Goal: Transaction & Acquisition: Purchase product/service

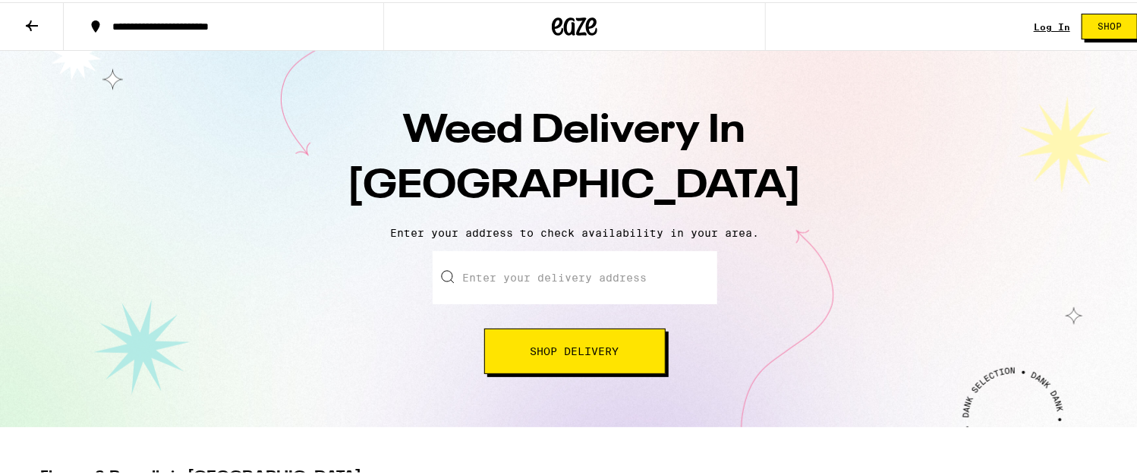
click at [491, 267] on input "Enter your delivery address" at bounding box center [575, 275] width 285 height 53
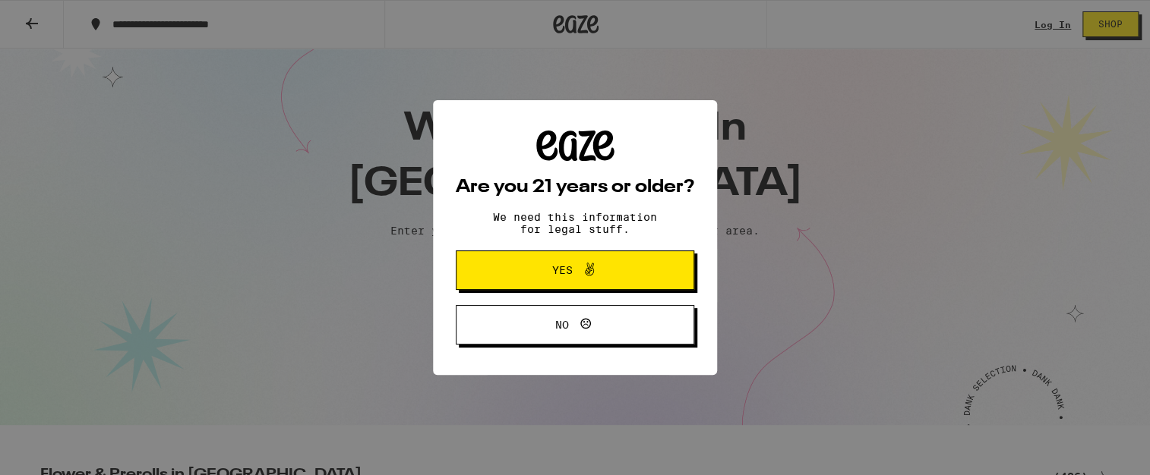
click at [519, 275] on span "Yes" at bounding box center [574, 270] width 115 height 20
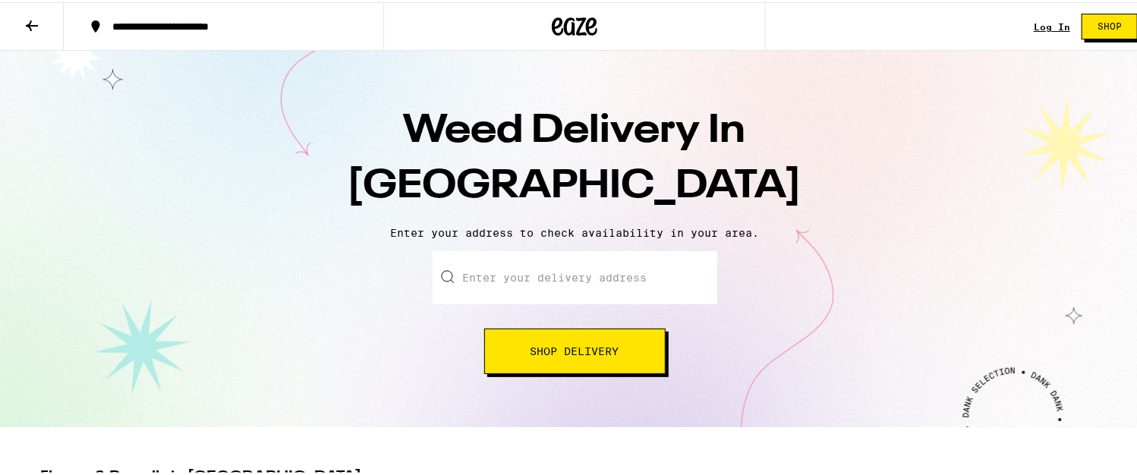
click at [497, 284] on input "Enter your delivery address" at bounding box center [575, 275] width 285 height 53
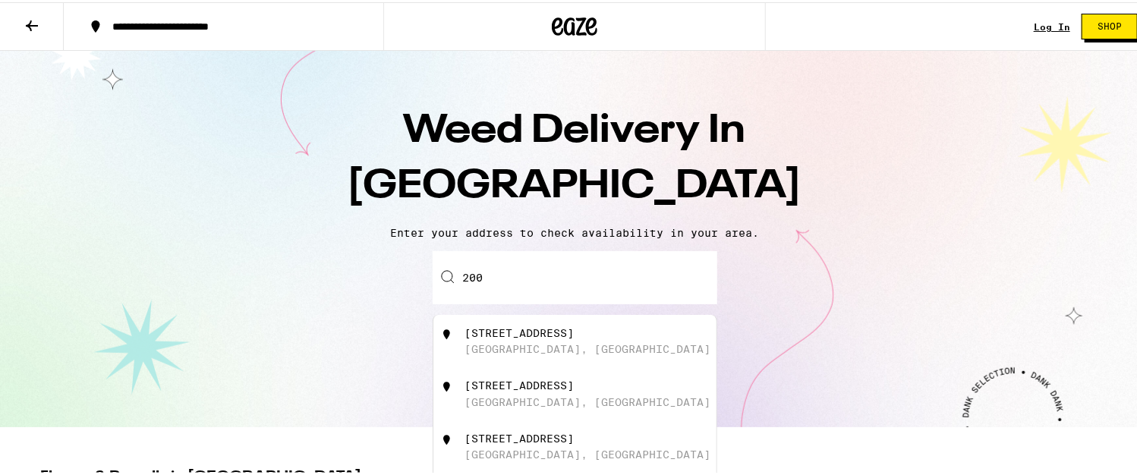
click at [482, 335] on div "[STREET_ADDRESS]" at bounding box center [519, 331] width 109 height 12
type input "[STREET_ADDRESS]"
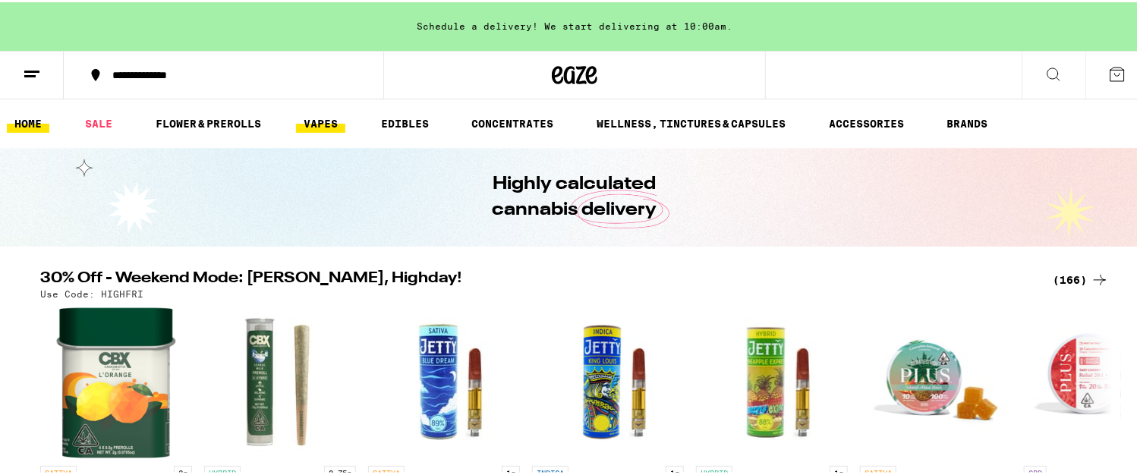
click at [328, 122] on link "VAPES" at bounding box center [320, 121] width 49 height 18
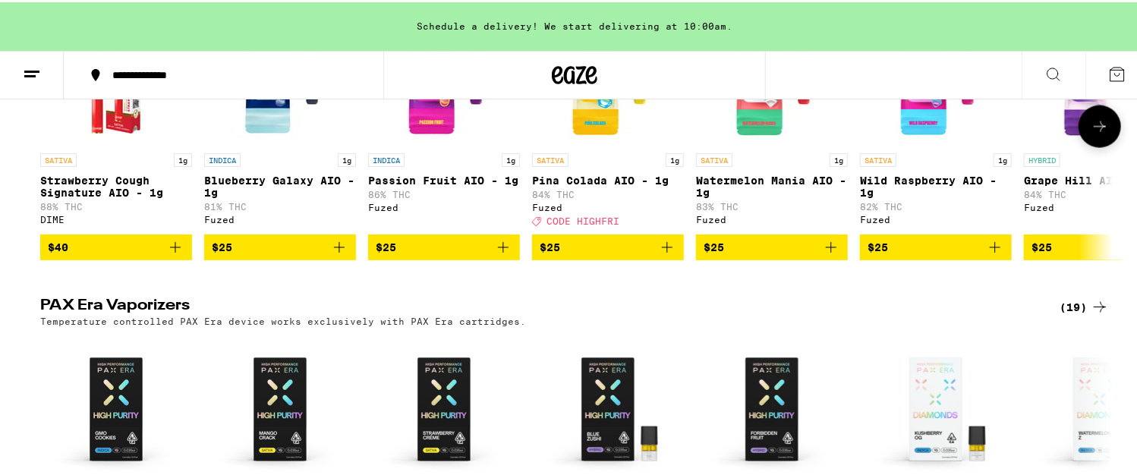
scroll to position [911, 0]
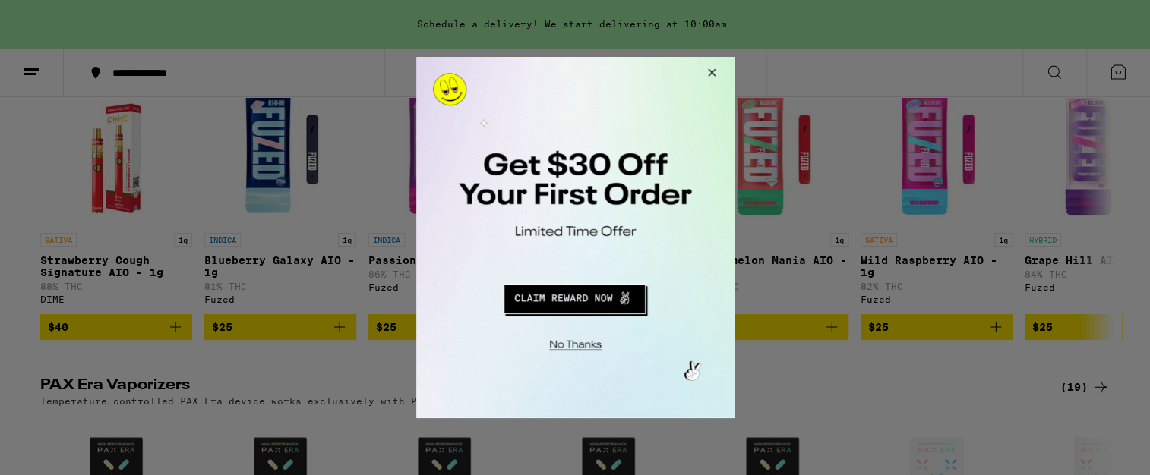
click at [709, 71] on button "Close Modal" at bounding box center [708, 75] width 41 height 36
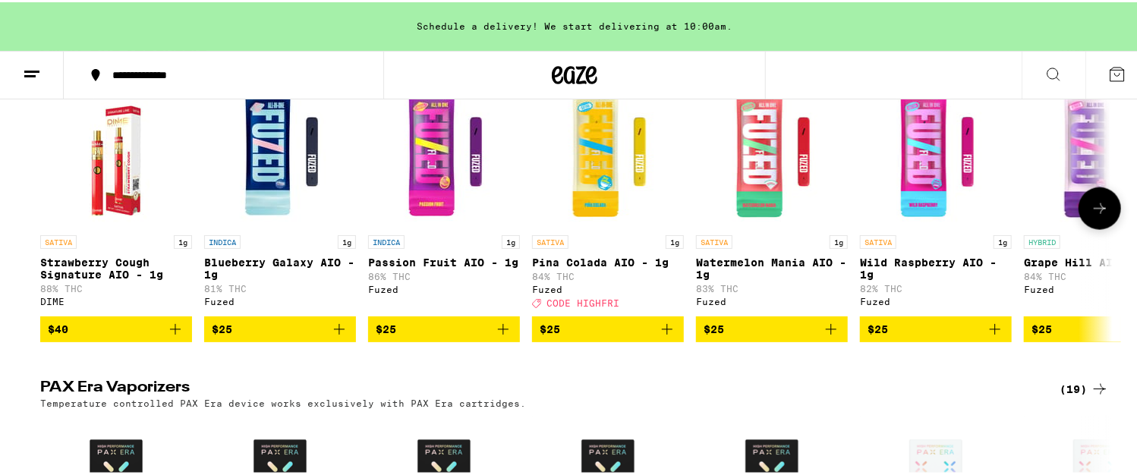
click at [1094, 216] on icon at bounding box center [1100, 206] width 18 height 18
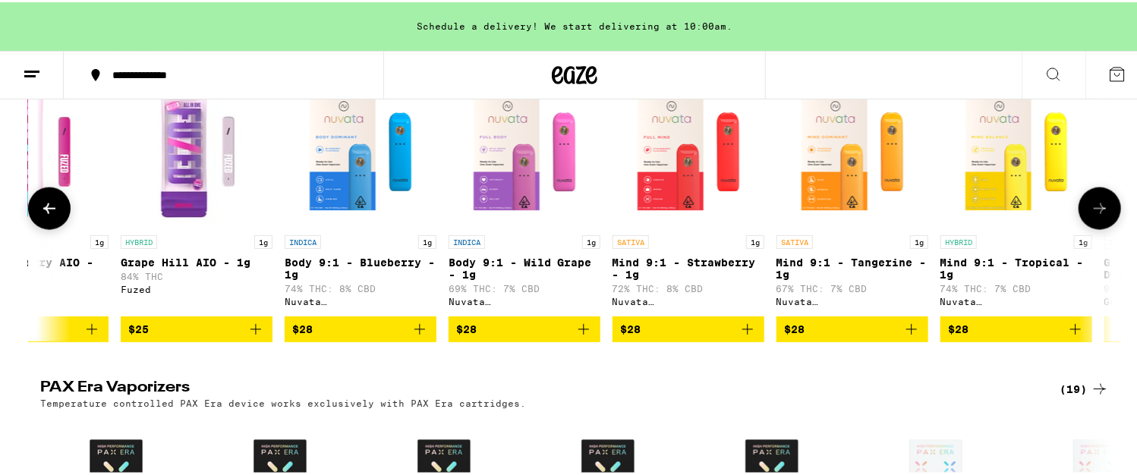
click at [1094, 216] on icon at bounding box center [1100, 206] width 18 height 18
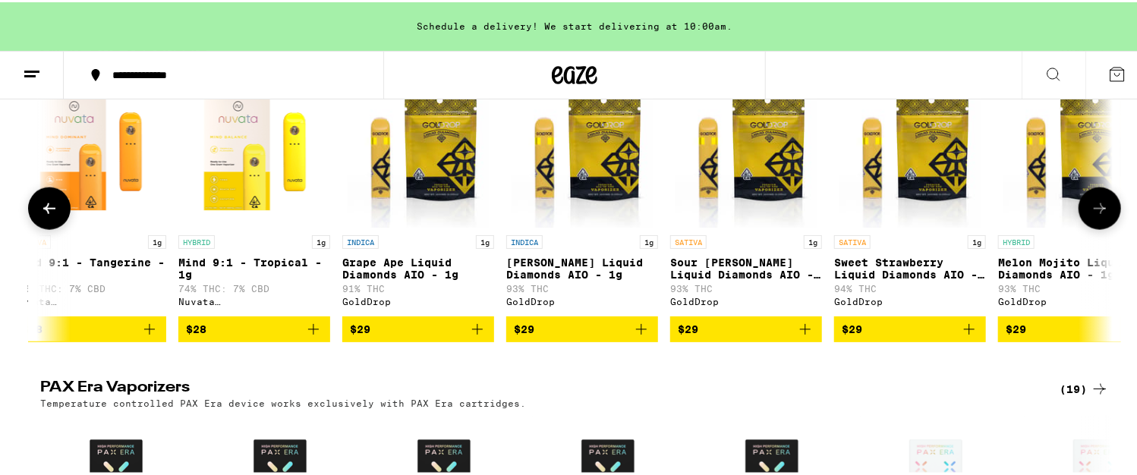
scroll to position [0, 1807]
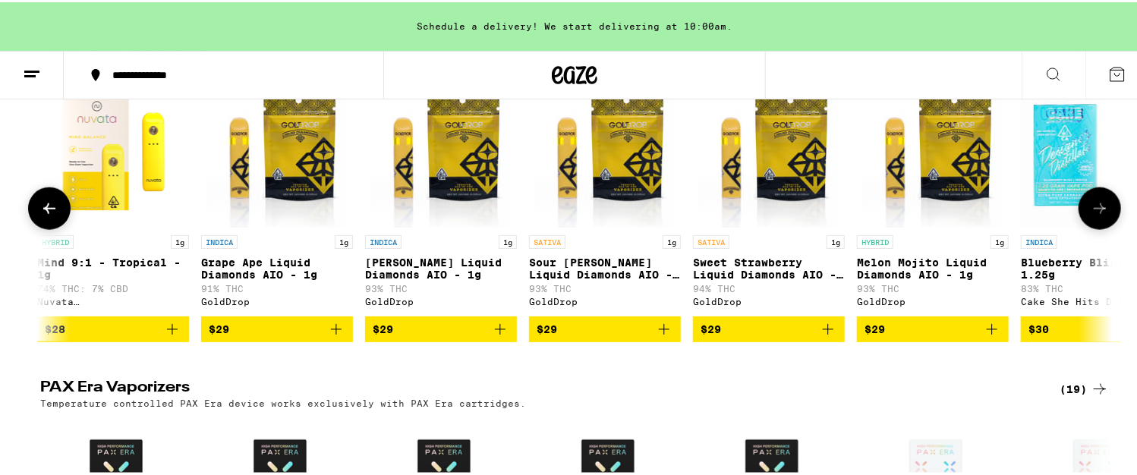
click at [1094, 216] on icon at bounding box center [1100, 206] width 18 height 18
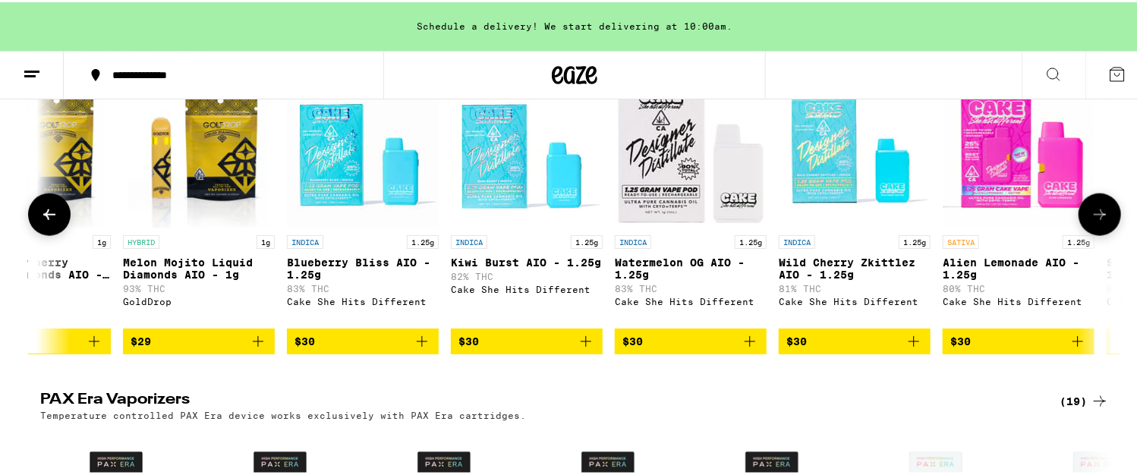
scroll to position [0, 2712]
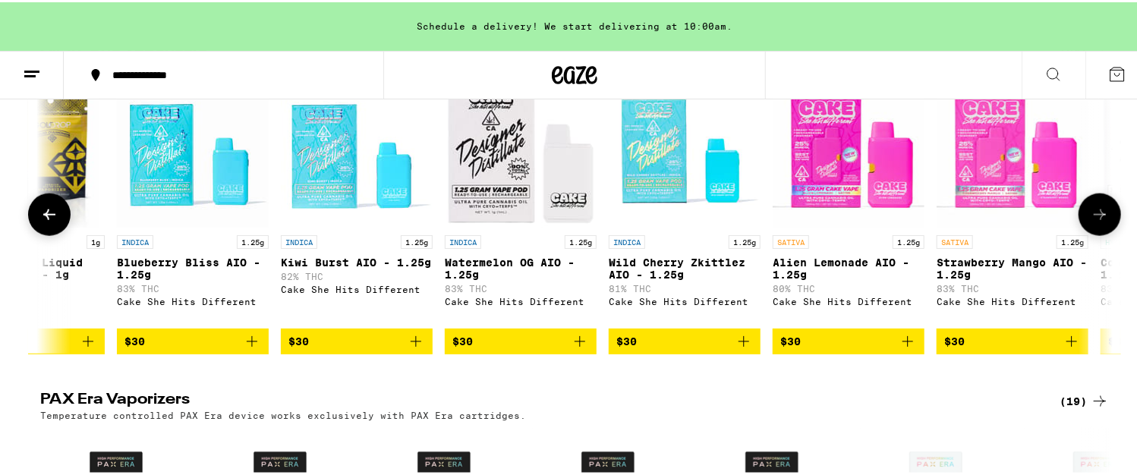
click at [1096, 222] on icon at bounding box center [1100, 213] width 18 height 18
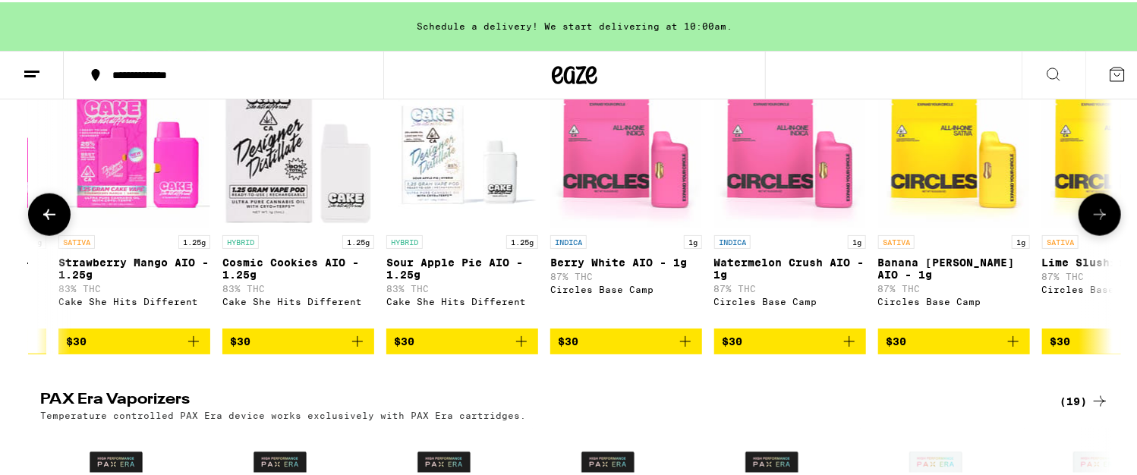
scroll to position [0, 3615]
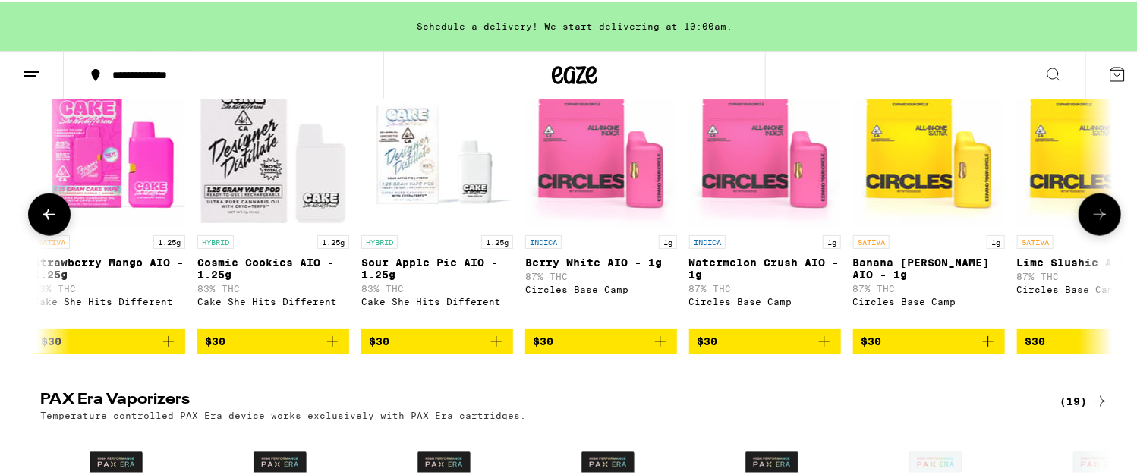
click at [1096, 222] on icon at bounding box center [1100, 213] width 18 height 18
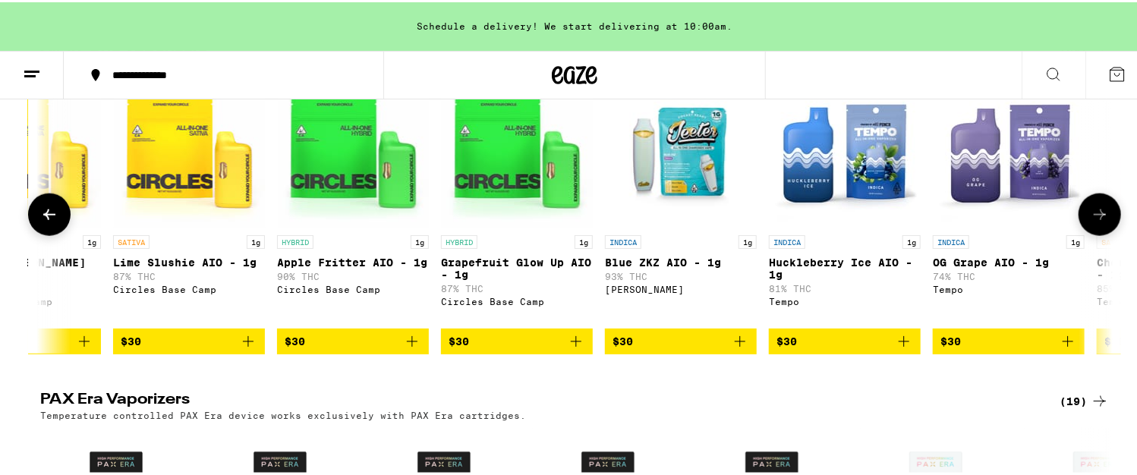
click at [1096, 222] on icon at bounding box center [1100, 213] width 18 height 18
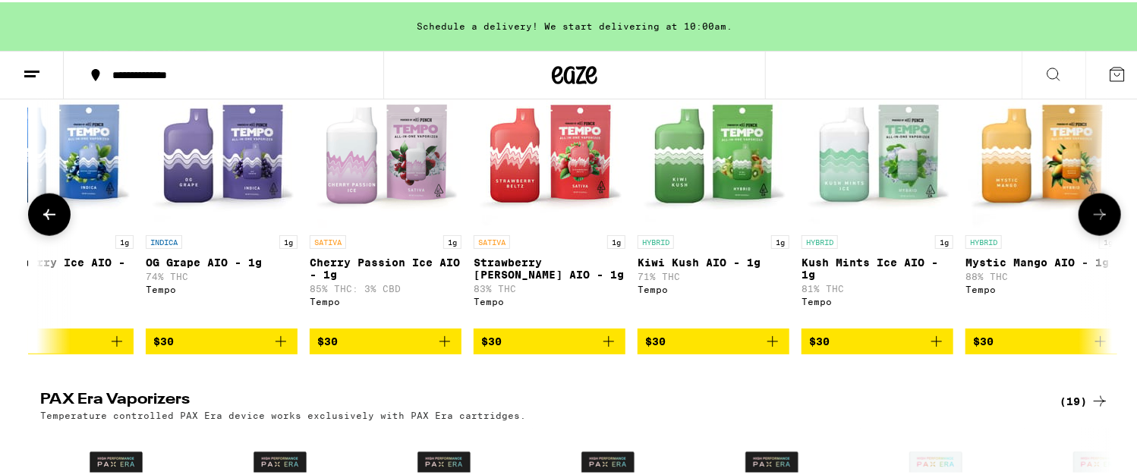
scroll to position [0, 5423]
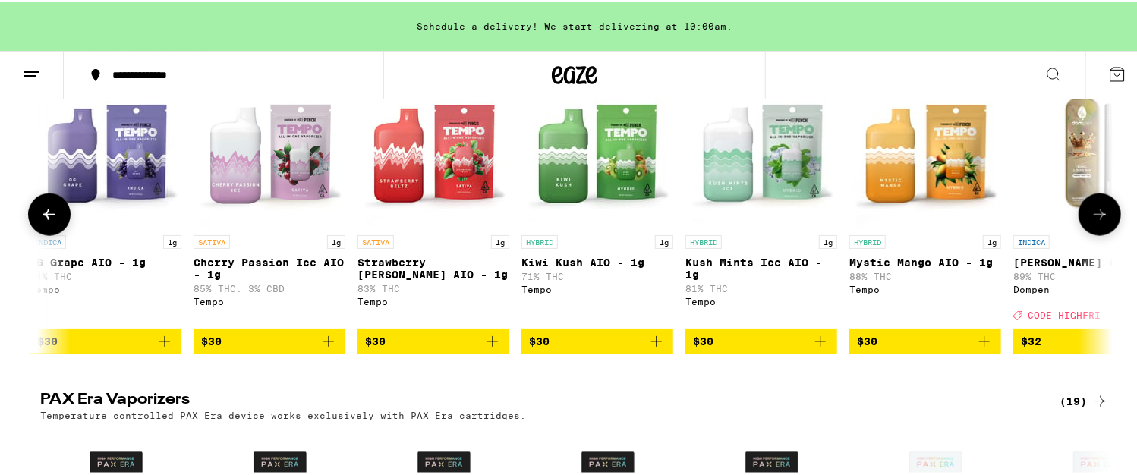
click at [1093, 222] on icon at bounding box center [1100, 213] width 18 height 18
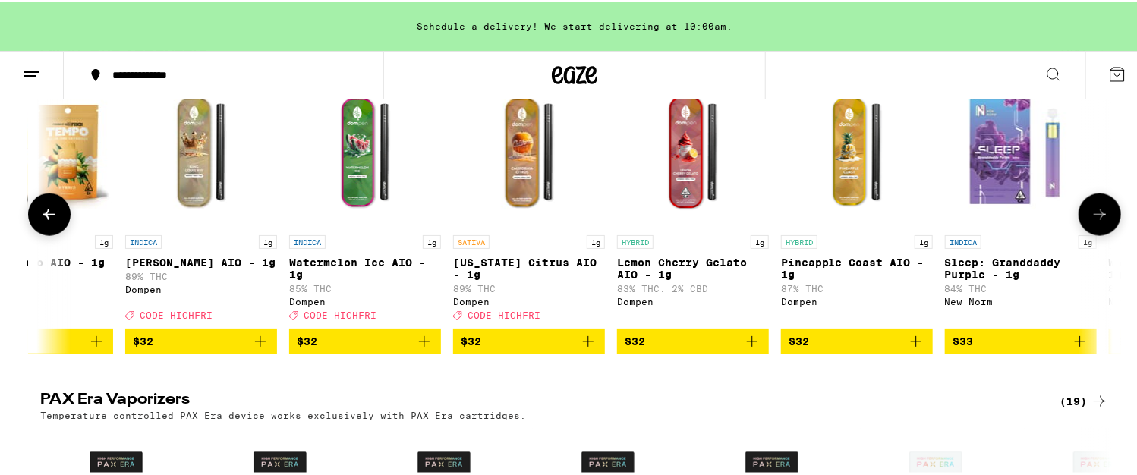
scroll to position [0, 6327]
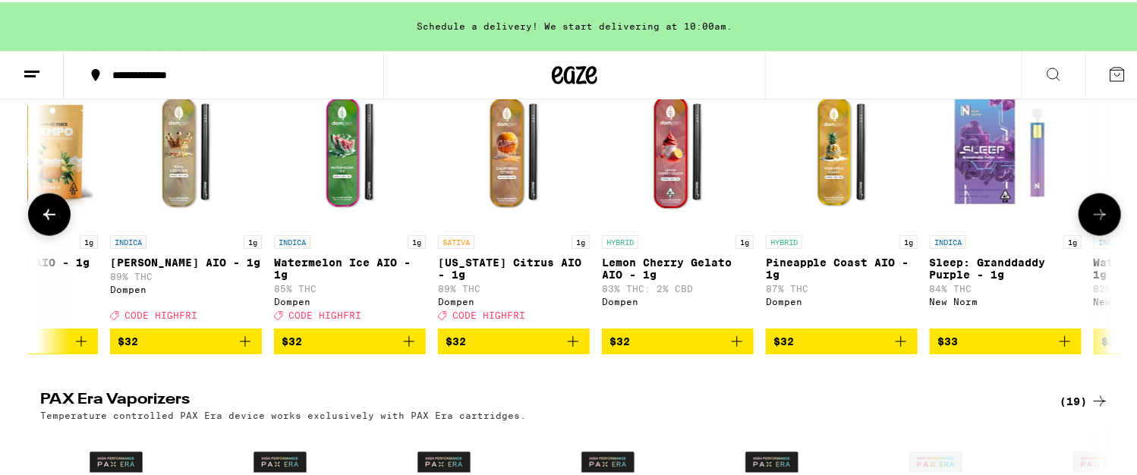
click at [1094, 222] on icon at bounding box center [1100, 213] width 18 height 18
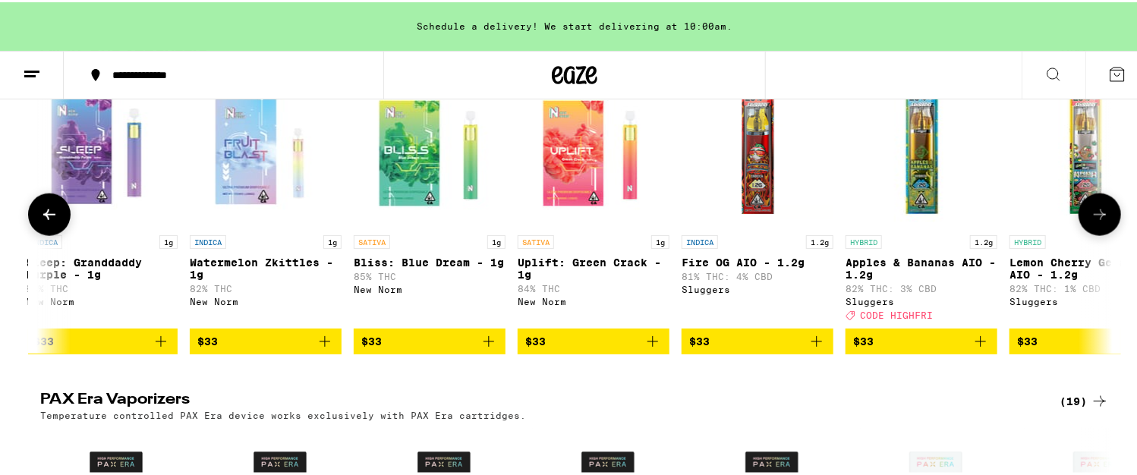
click at [1094, 222] on icon at bounding box center [1100, 213] width 18 height 18
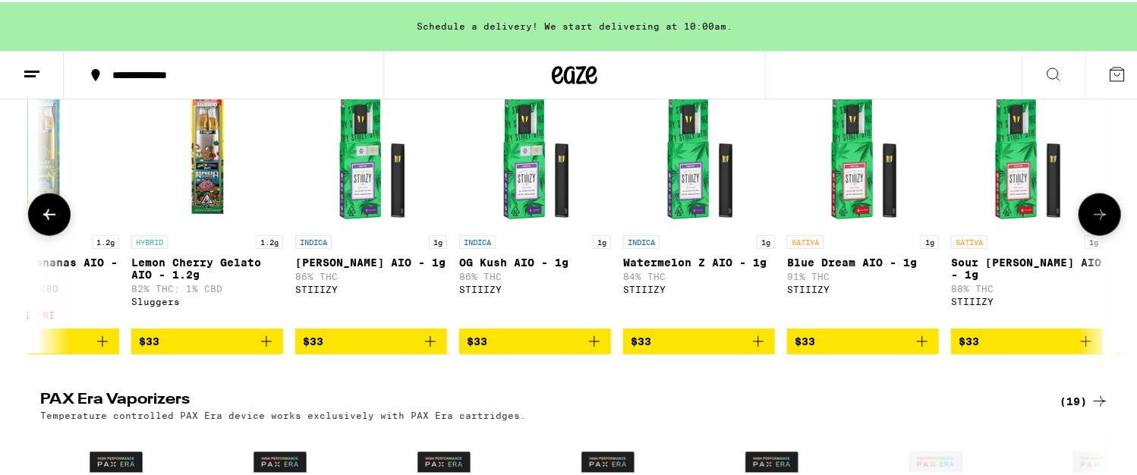
scroll to position [0, 8135]
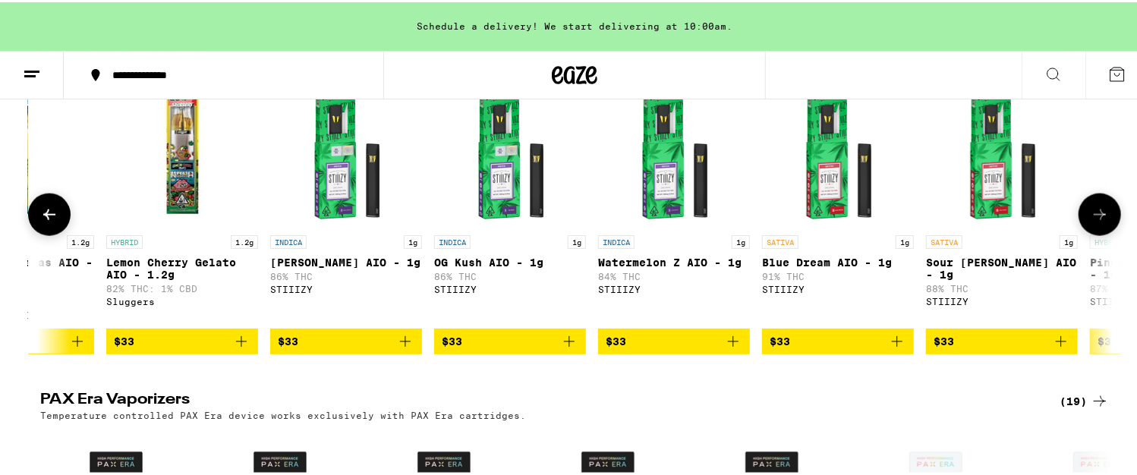
click at [1091, 222] on icon at bounding box center [1100, 213] width 18 height 18
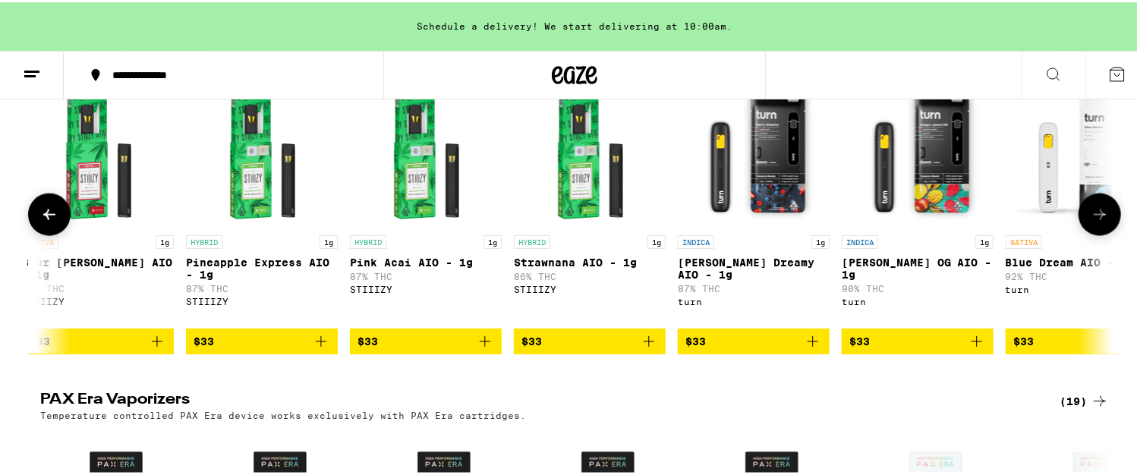
click at [1091, 222] on icon at bounding box center [1100, 213] width 18 height 18
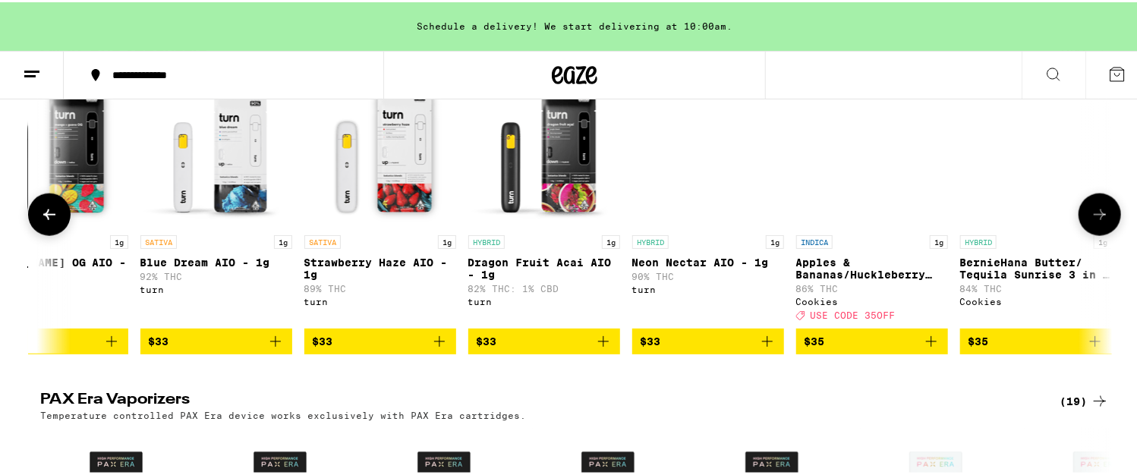
scroll to position [0, 9943]
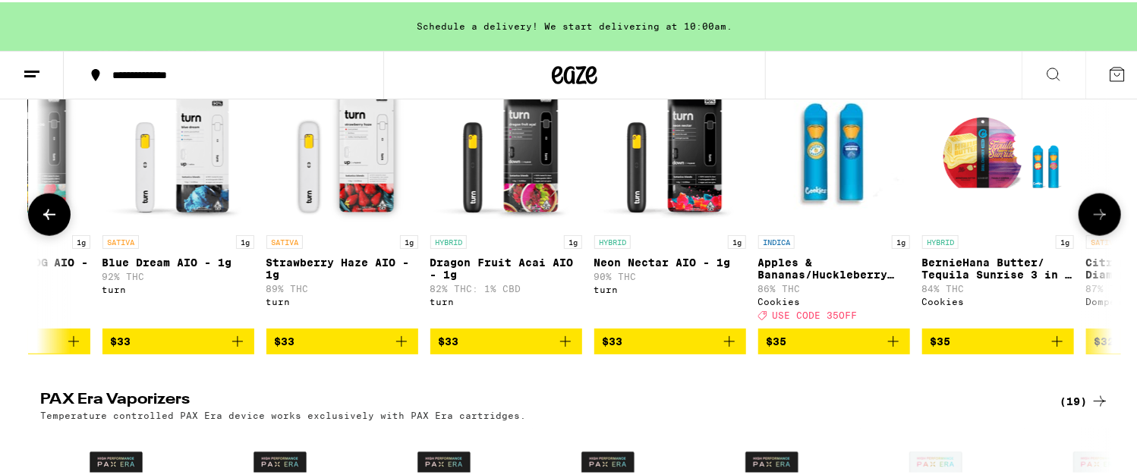
click at [1091, 222] on icon at bounding box center [1100, 213] width 18 height 18
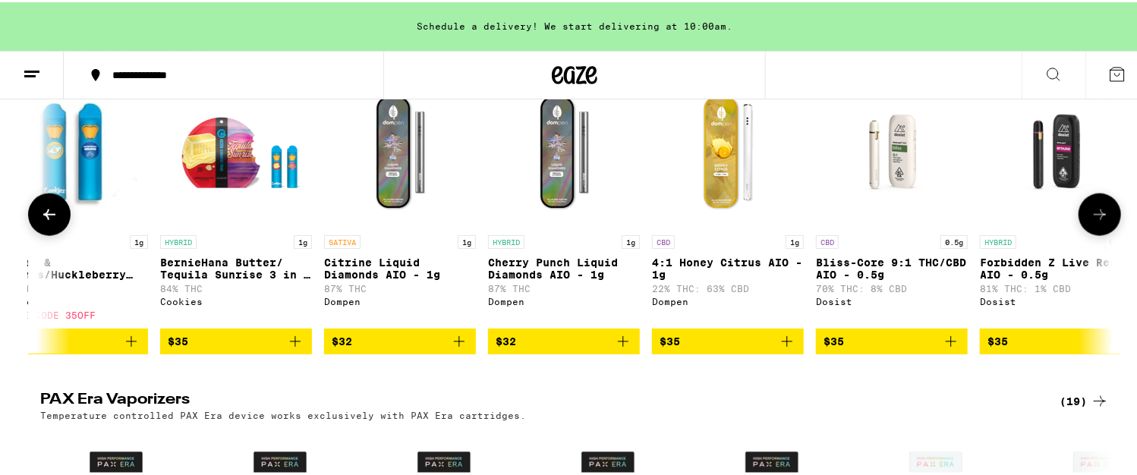
scroll to position [0, 10846]
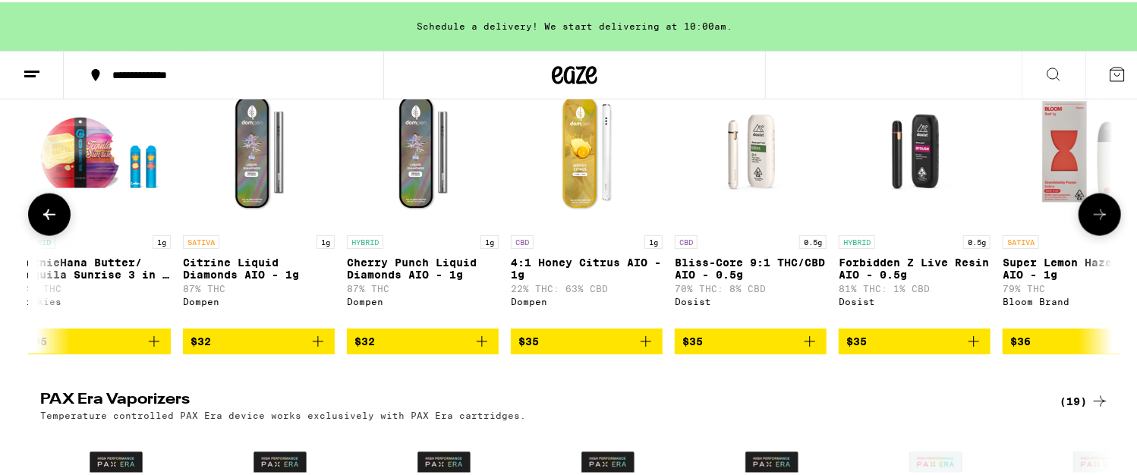
click at [1091, 222] on icon at bounding box center [1100, 213] width 18 height 18
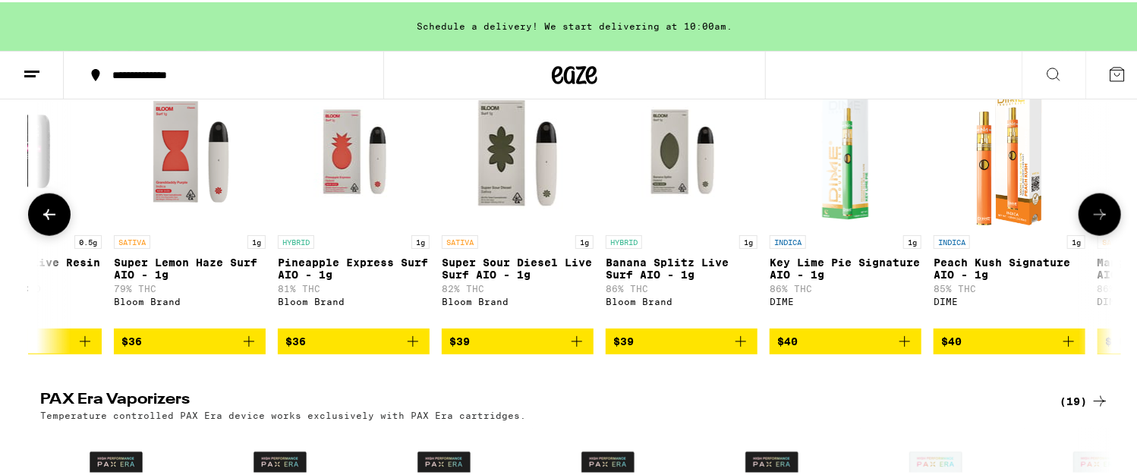
scroll to position [0, 11751]
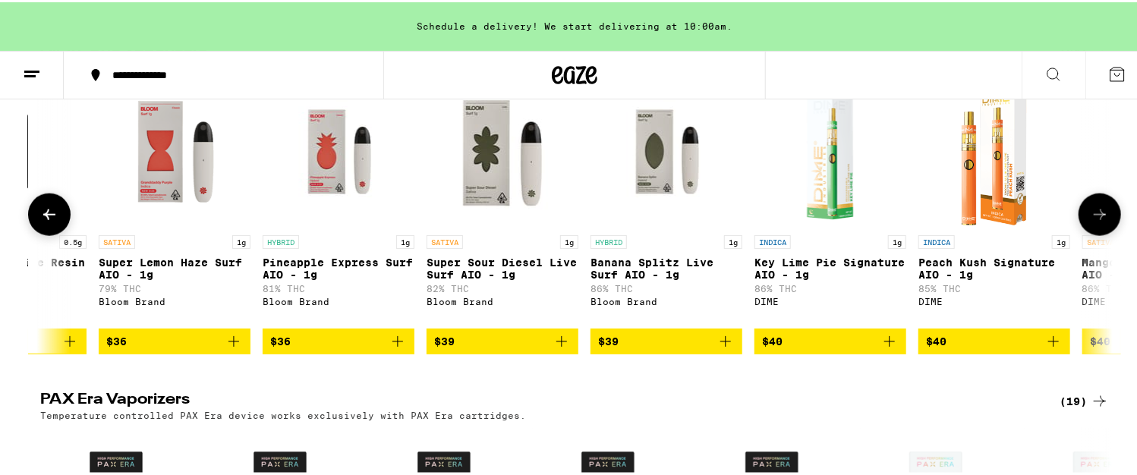
click at [1093, 222] on icon at bounding box center [1100, 213] width 18 height 18
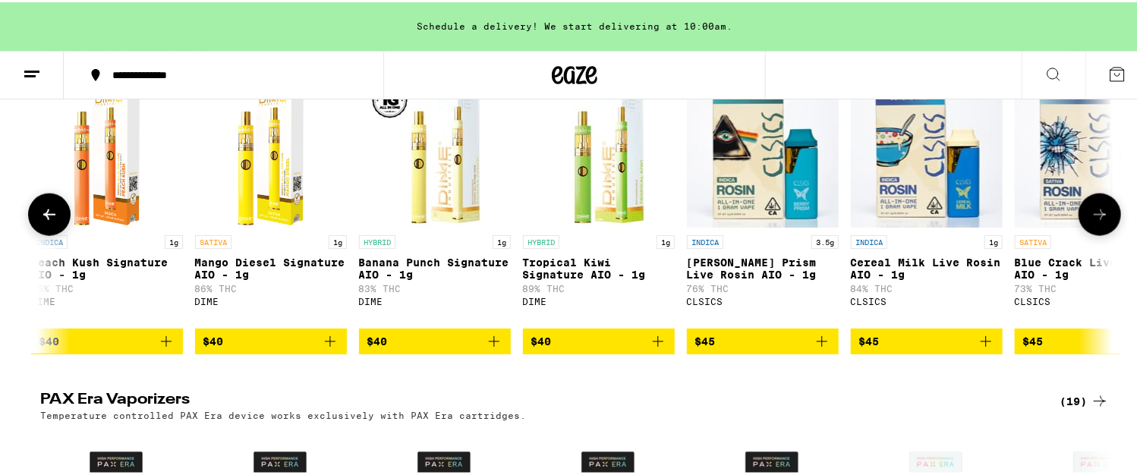
scroll to position [0, 12654]
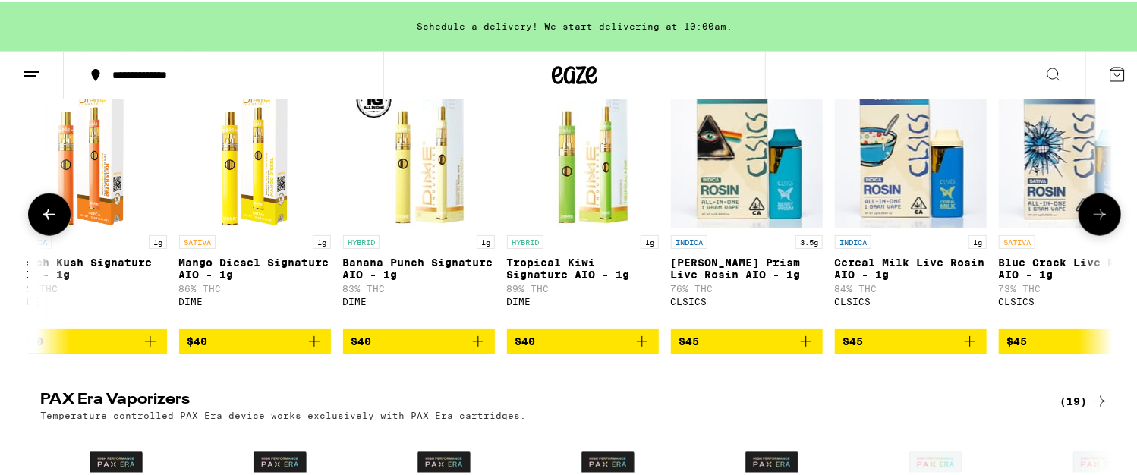
click at [1093, 222] on icon at bounding box center [1100, 213] width 18 height 18
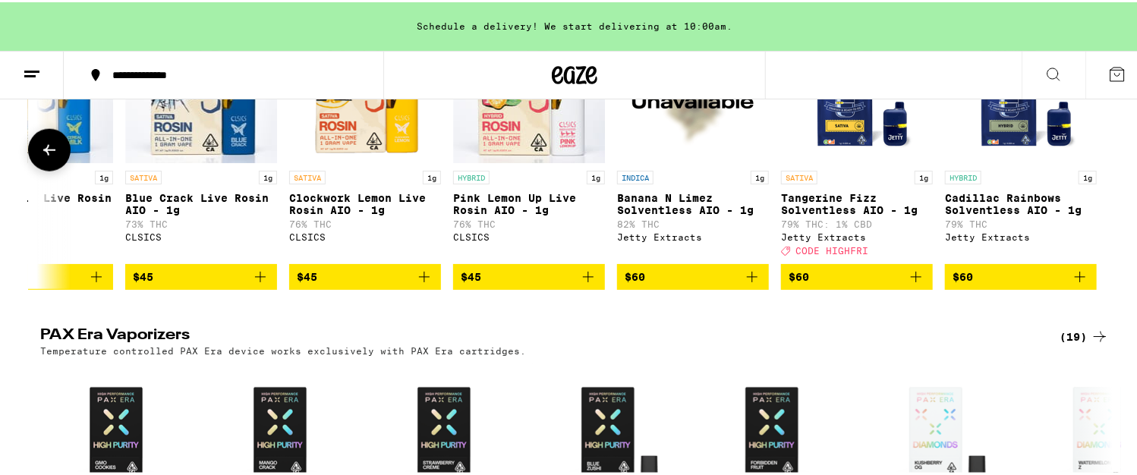
scroll to position [911, 0]
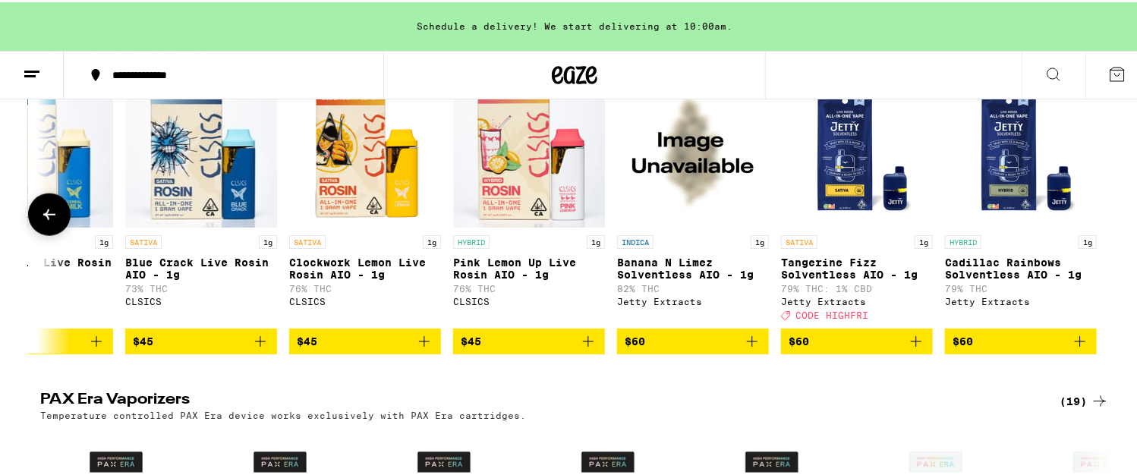
click at [43, 218] on icon at bounding box center [49, 212] width 12 height 11
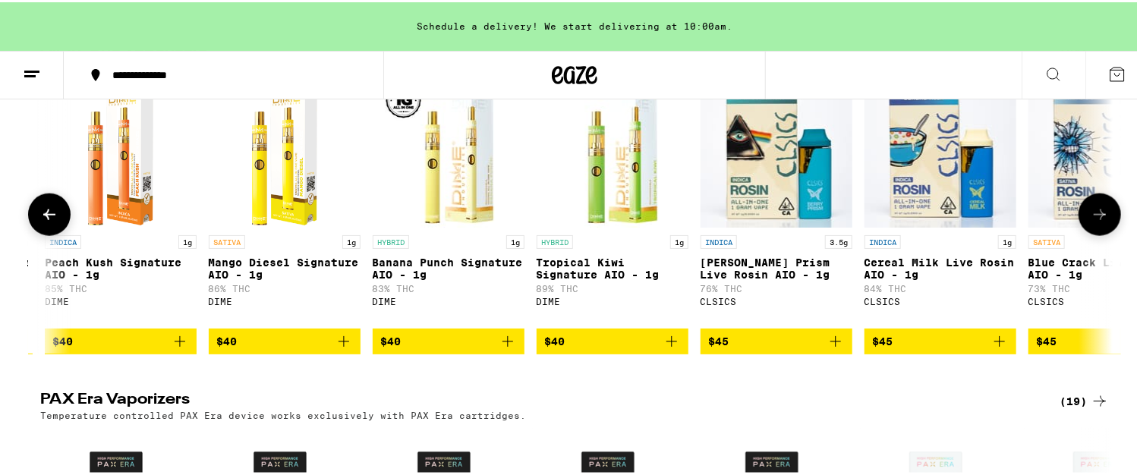
click at [43, 218] on icon at bounding box center [49, 212] width 12 height 11
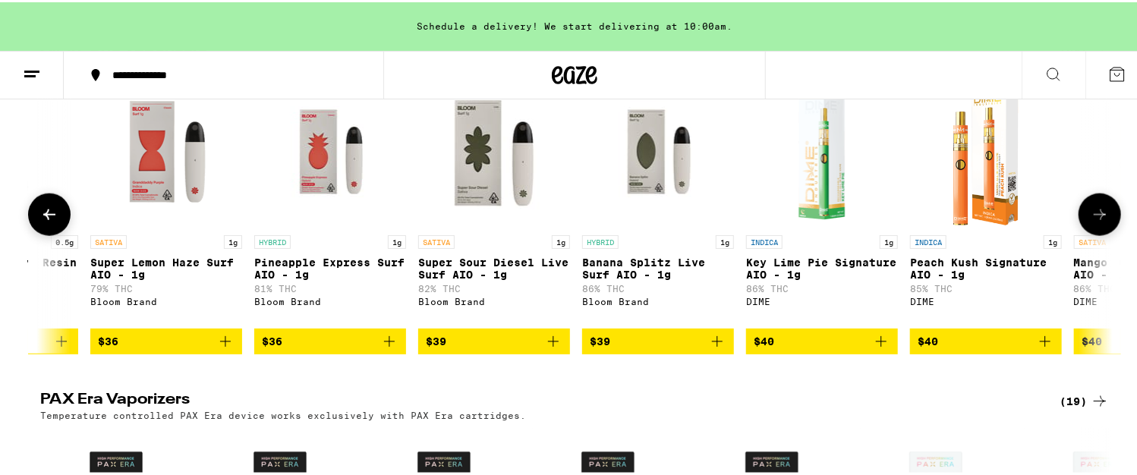
scroll to position [0, 11721]
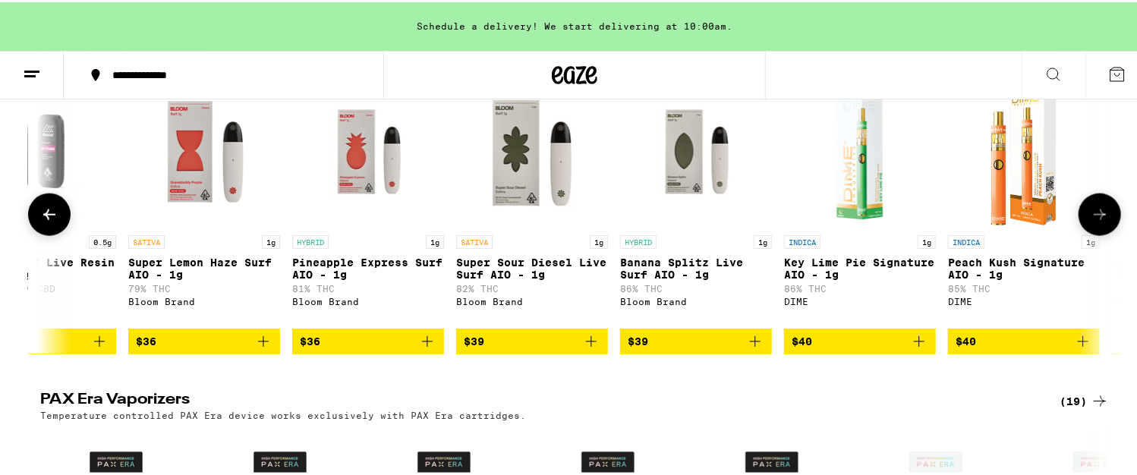
click at [43, 218] on icon at bounding box center [49, 212] width 12 height 11
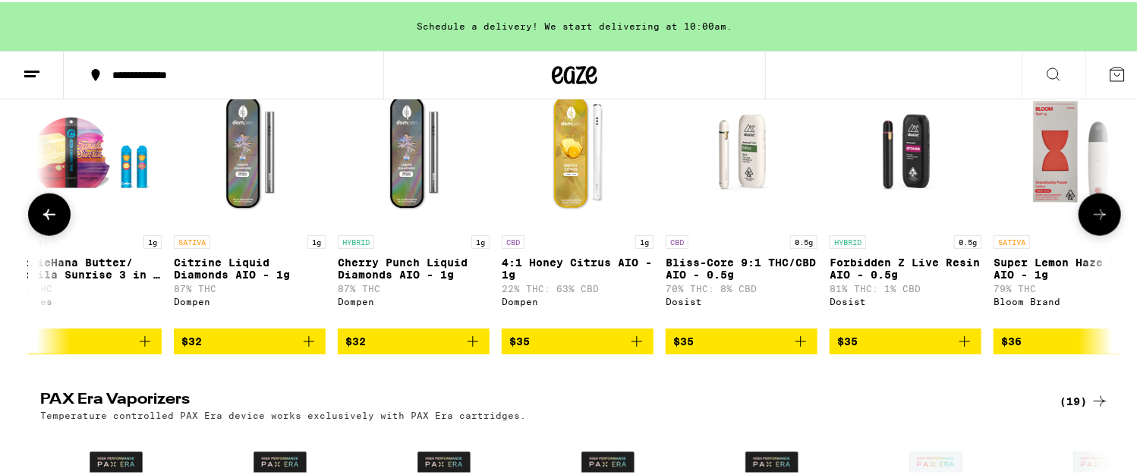
scroll to position [0, 10818]
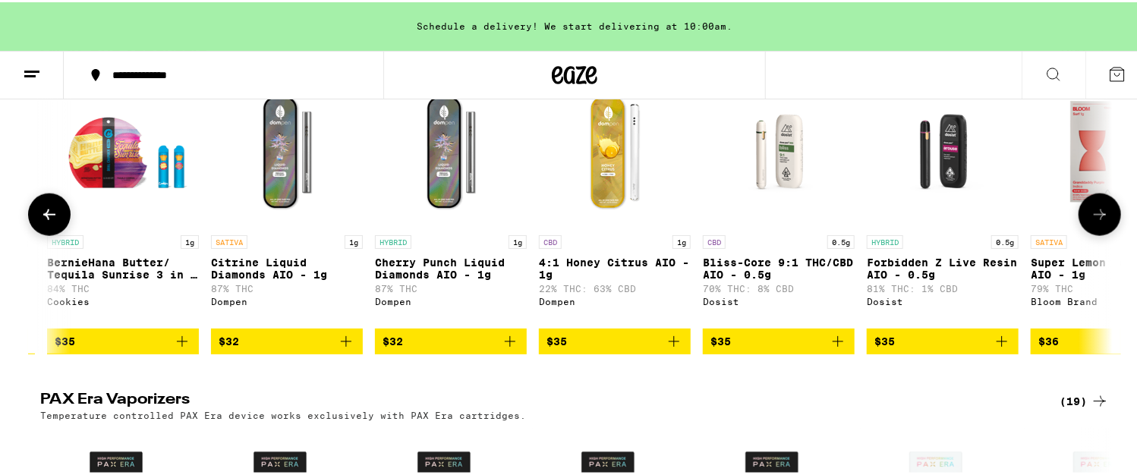
click at [45, 222] on icon at bounding box center [49, 213] width 18 height 18
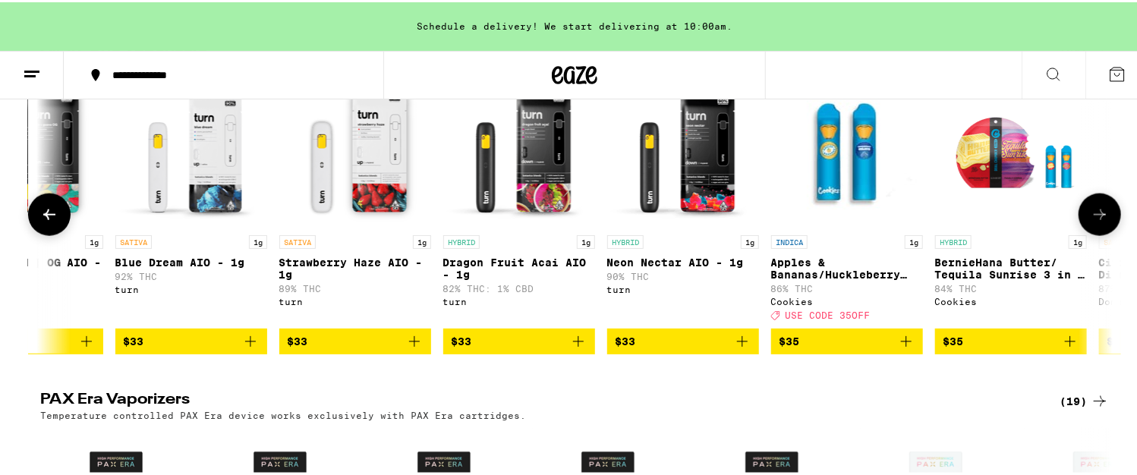
scroll to position [0, 9915]
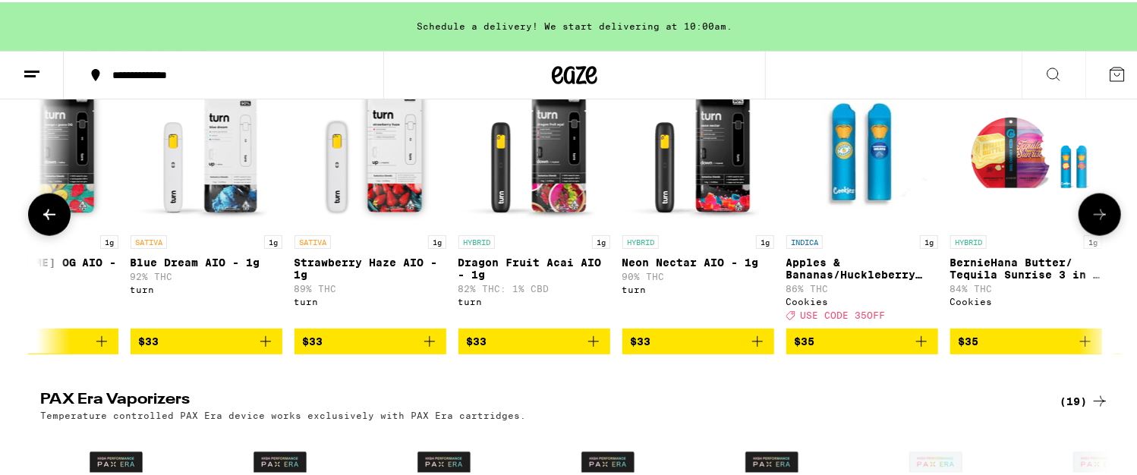
click at [40, 222] on icon at bounding box center [49, 213] width 18 height 18
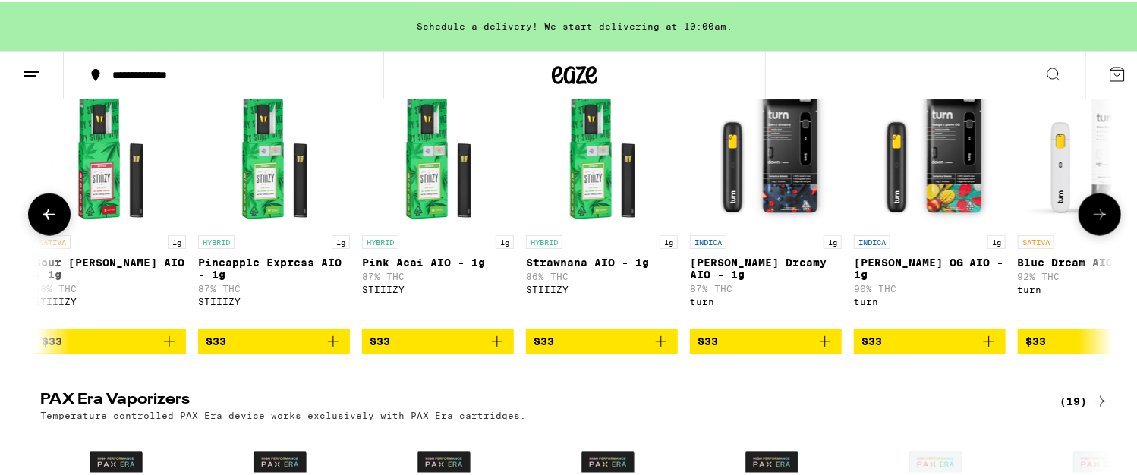
scroll to position [0, 9012]
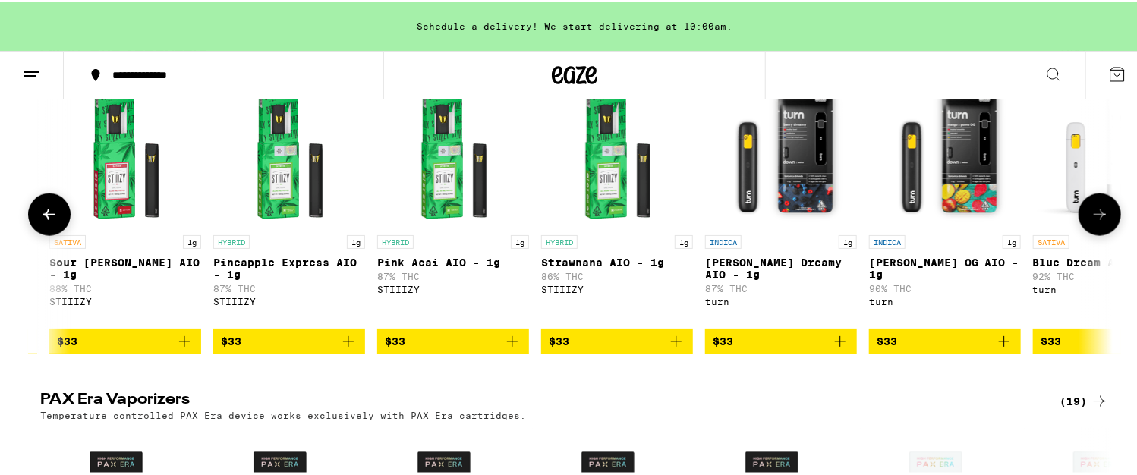
click at [43, 218] on icon at bounding box center [49, 212] width 12 height 11
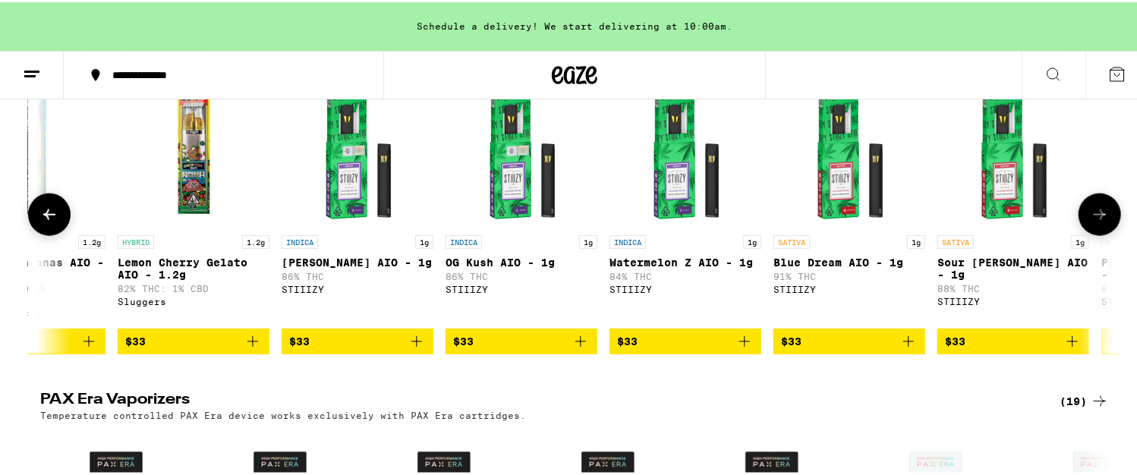
scroll to position [0, 8108]
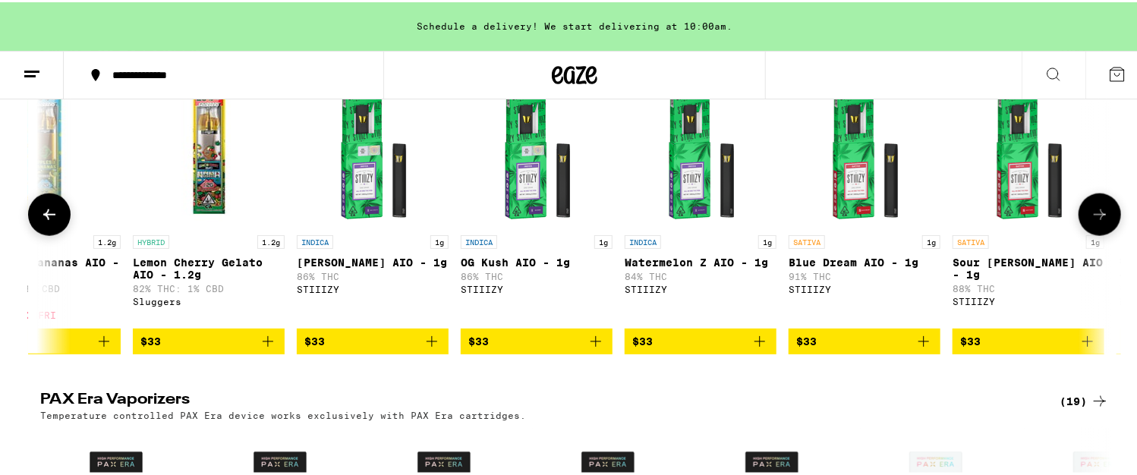
click at [43, 218] on icon at bounding box center [49, 212] width 12 height 11
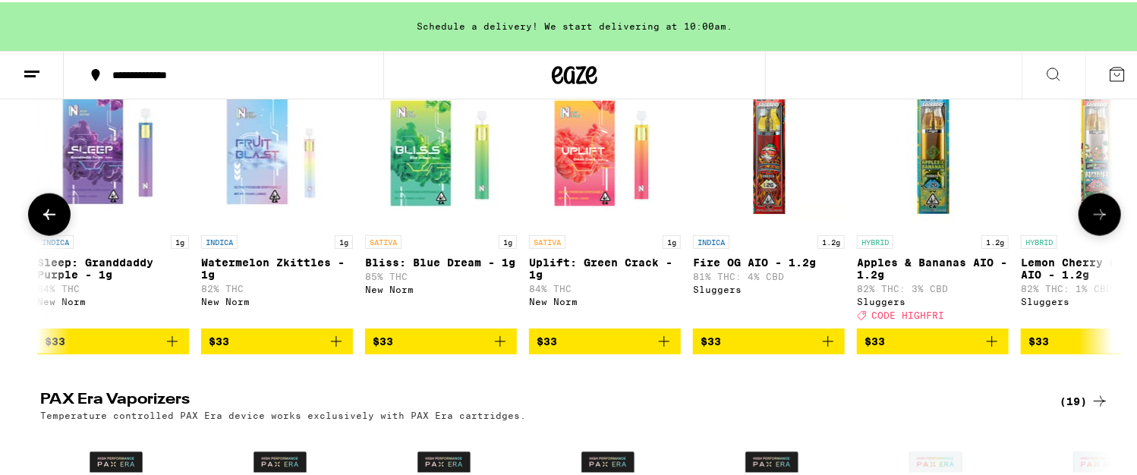
scroll to position [0, 7205]
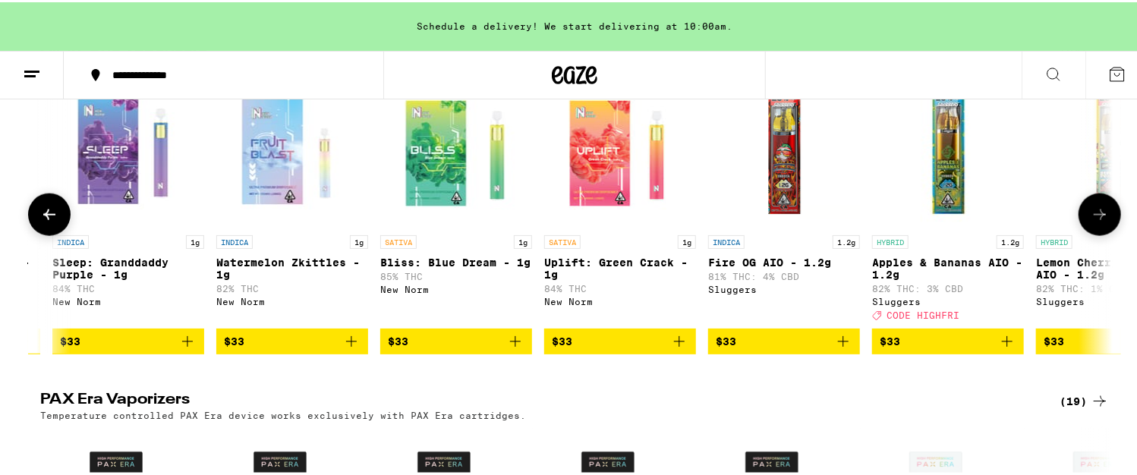
click at [600, 349] on span "$33" at bounding box center [620, 339] width 137 height 18
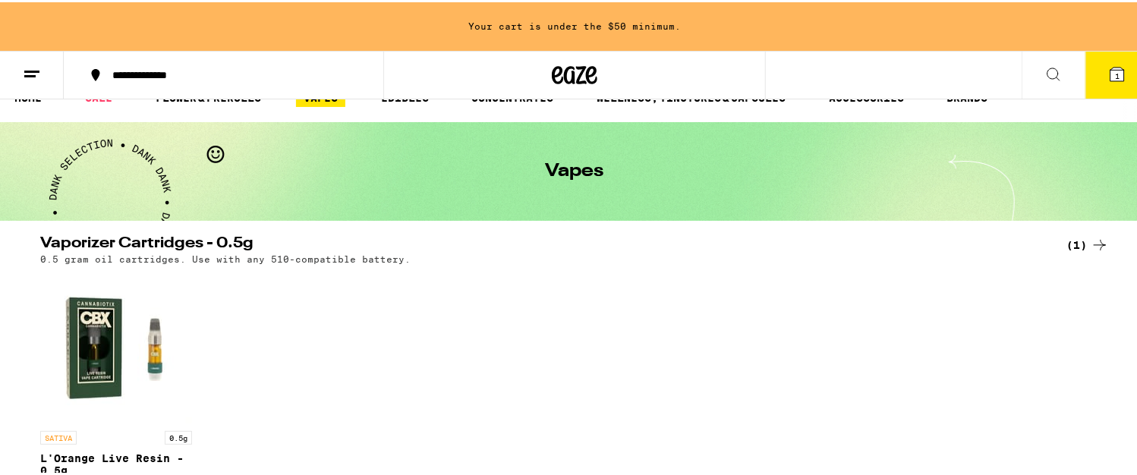
scroll to position [0, 0]
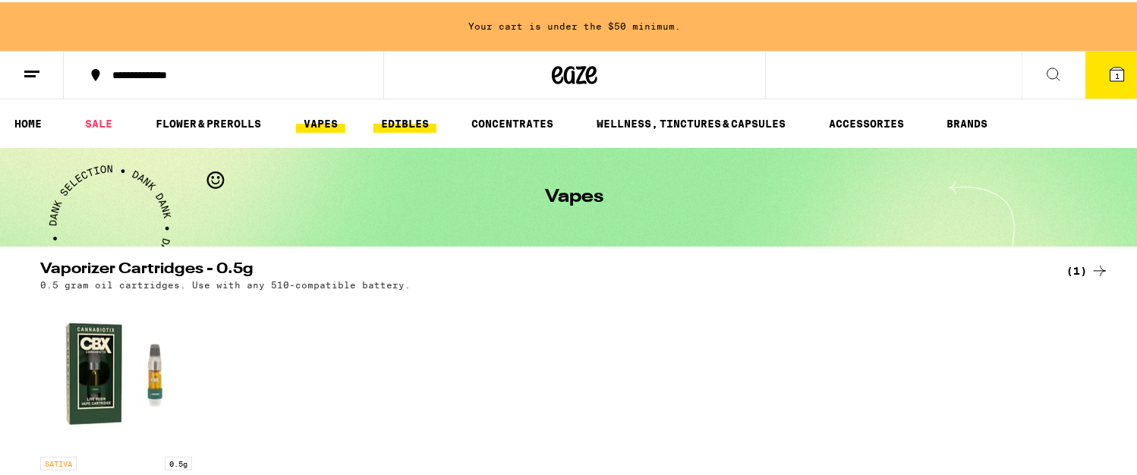
click at [415, 118] on link "EDIBLES" at bounding box center [405, 121] width 63 height 18
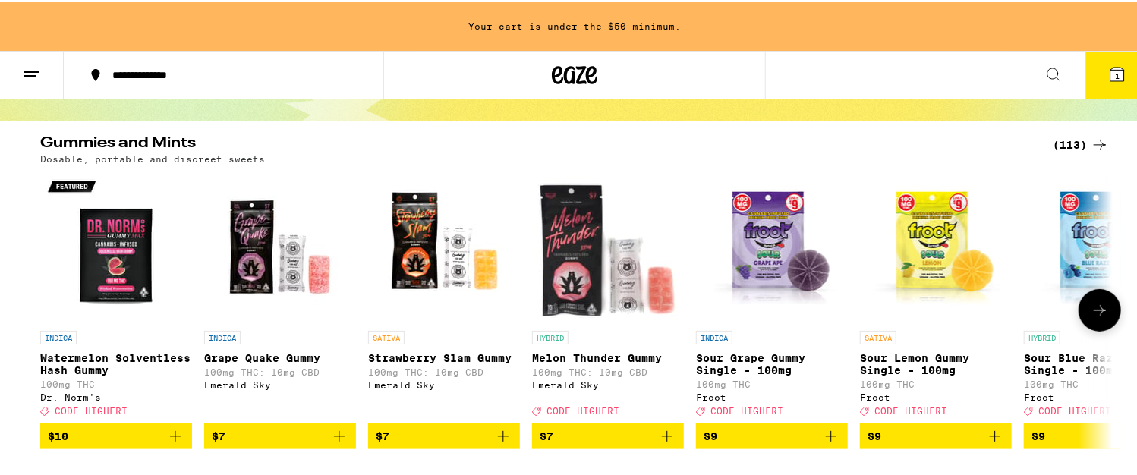
scroll to position [152, 0]
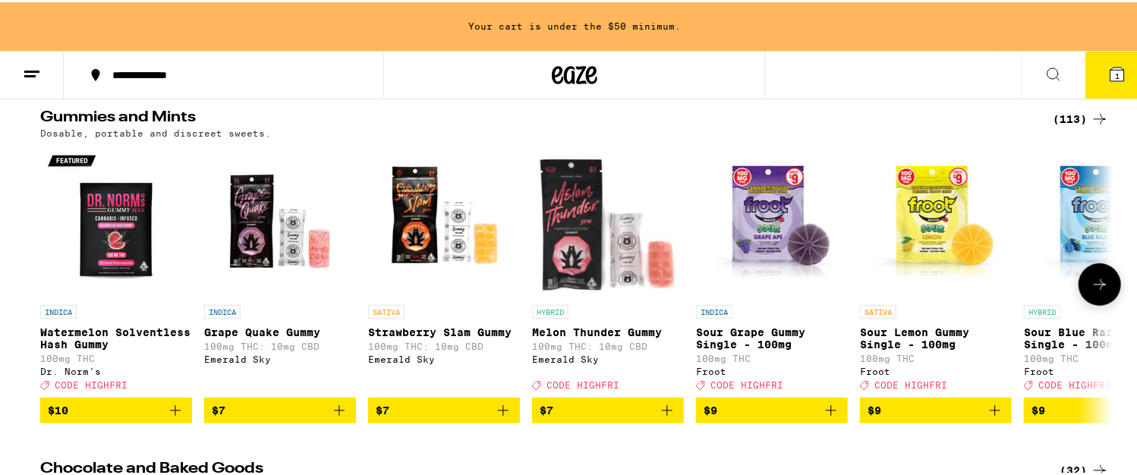
click at [1104, 291] on button at bounding box center [1100, 282] width 43 height 43
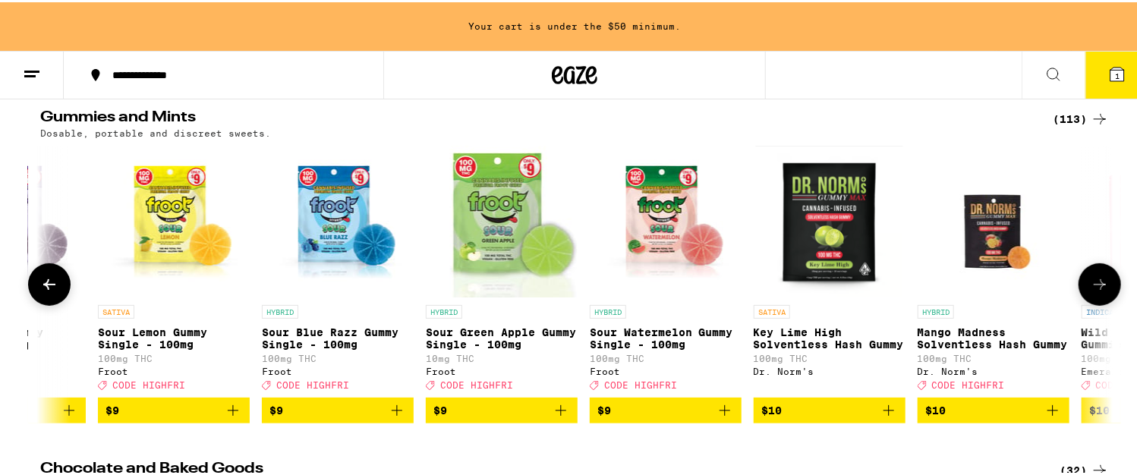
scroll to position [0, 904]
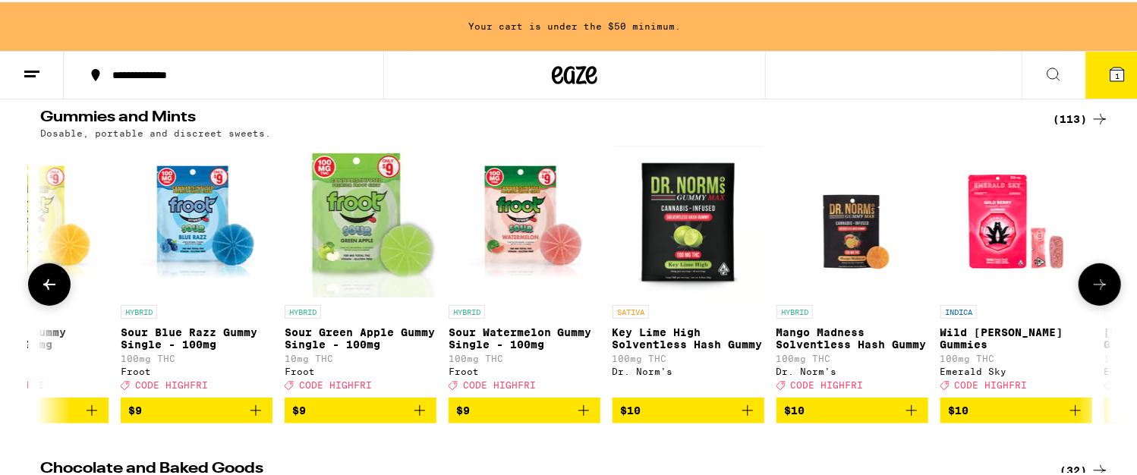
click at [1104, 291] on button at bounding box center [1100, 282] width 43 height 43
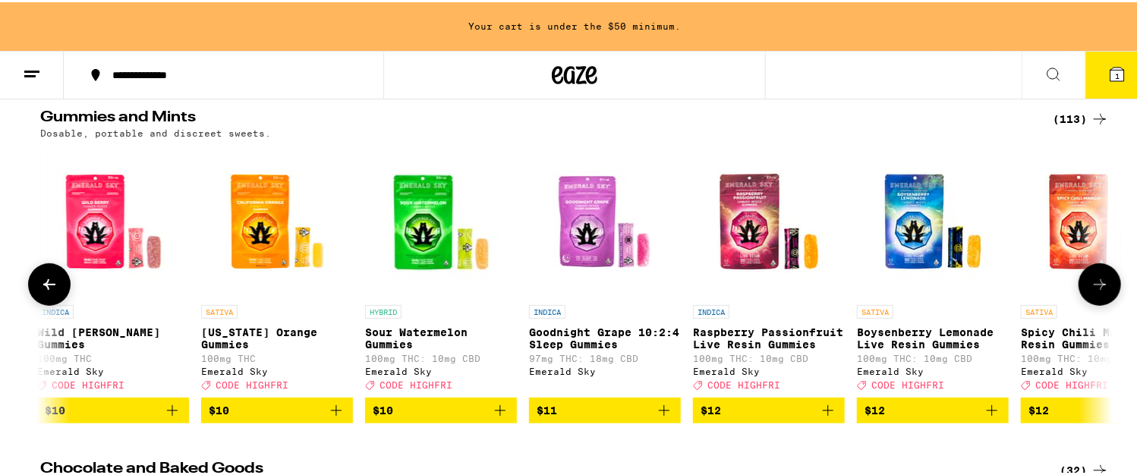
click at [1104, 291] on button at bounding box center [1100, 282] width 43 height 43
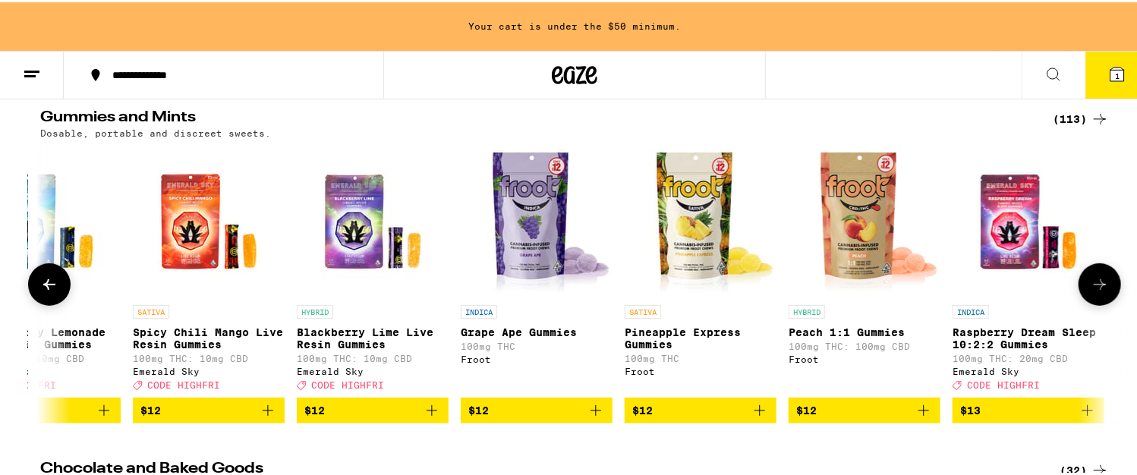
scroll to position [0, 2712]
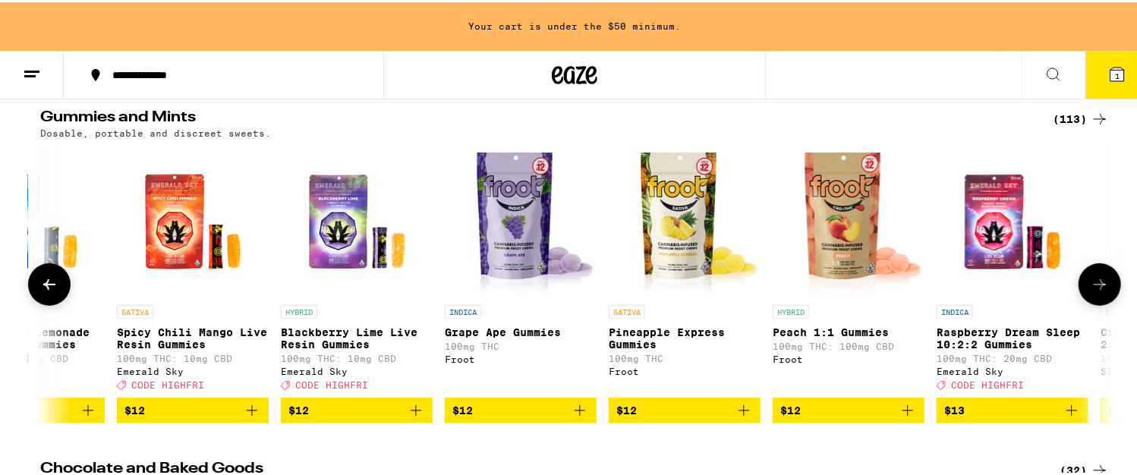
click at [1104, 291] on button at bounding box center [1100, 282] width 43 height 43
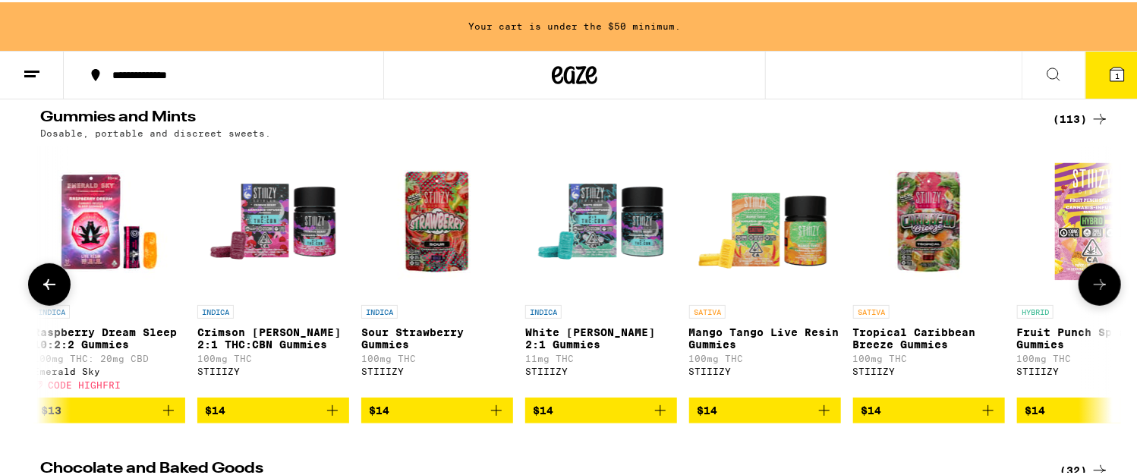
click at [1104, 291] on button at bounding box center [1100, 282] width 43 height 43
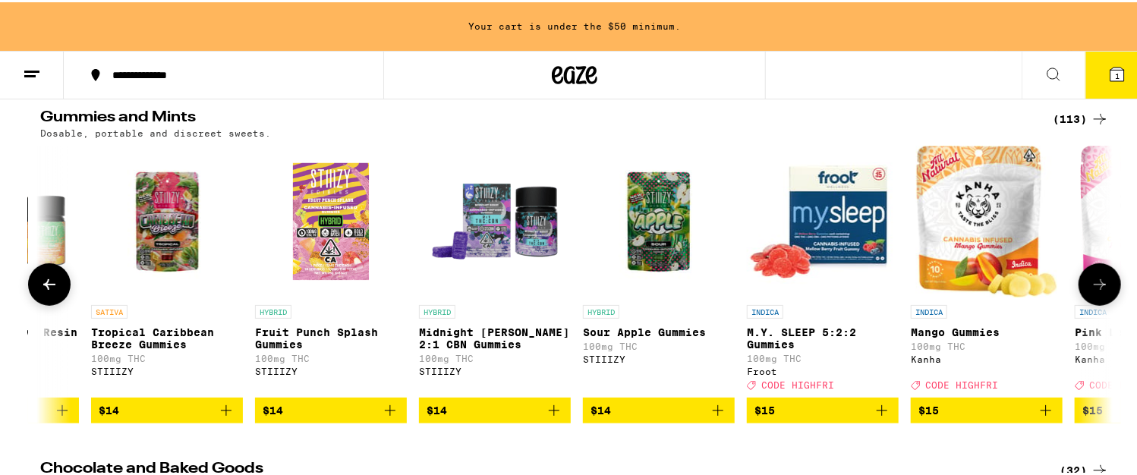
scroll to position [0, 4520]
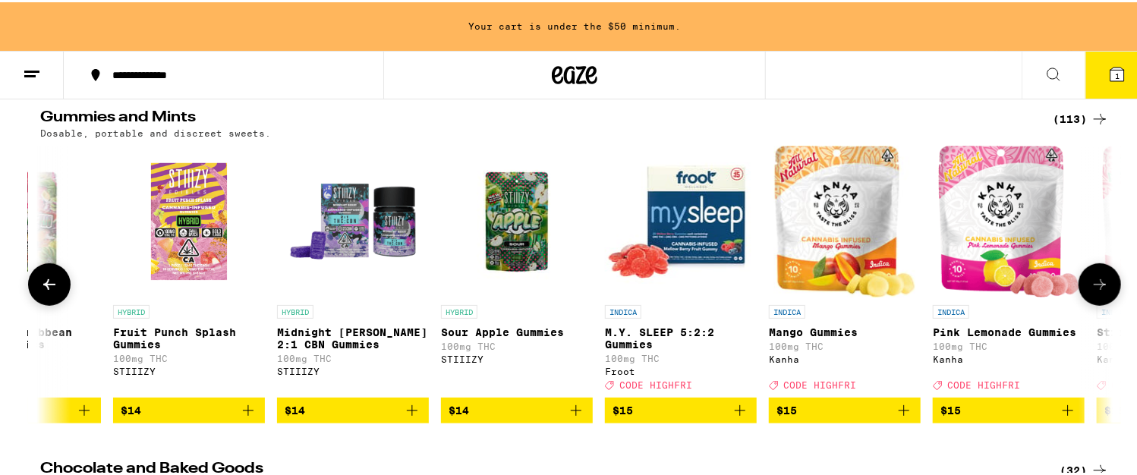
click at [1096, 288] on icon at bounding box center [1100, 282] width 12 height 11
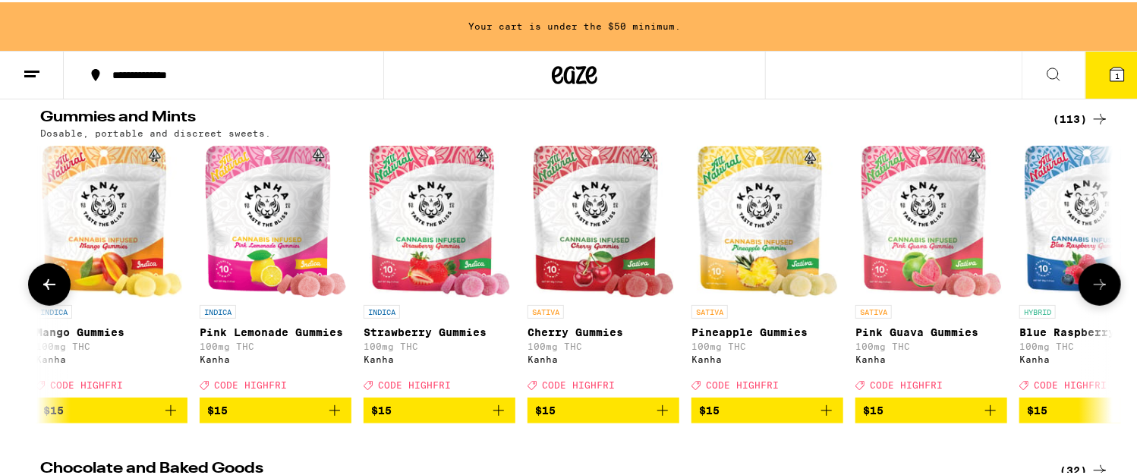
scroll to position [0, 5423]
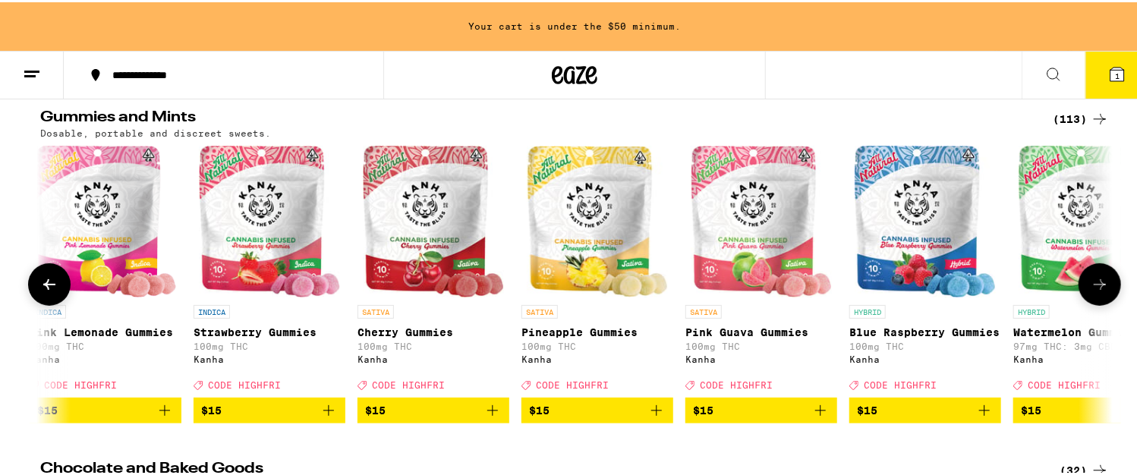
click at [1096, 288] on icon at bounding box center [1100, 282] width 12 height 11
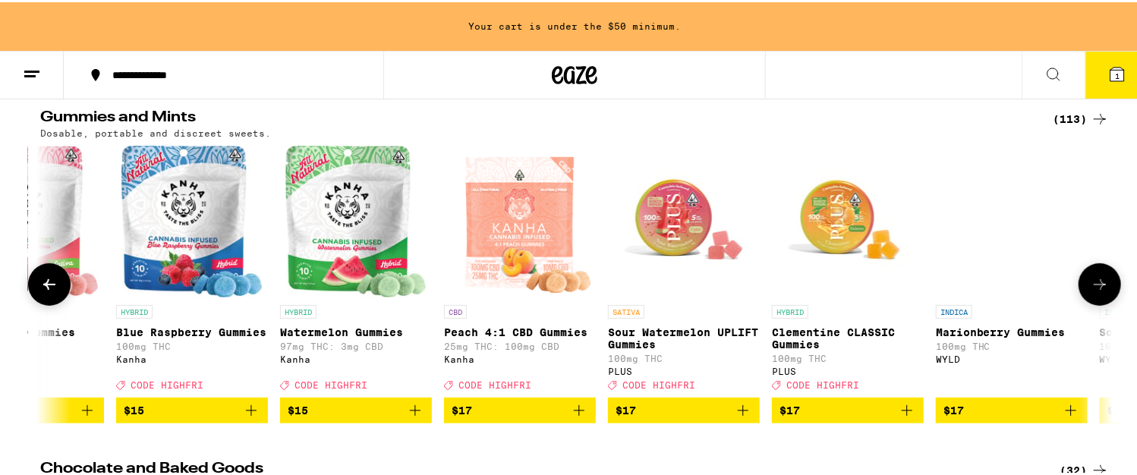
scroll to position [0, 6327]
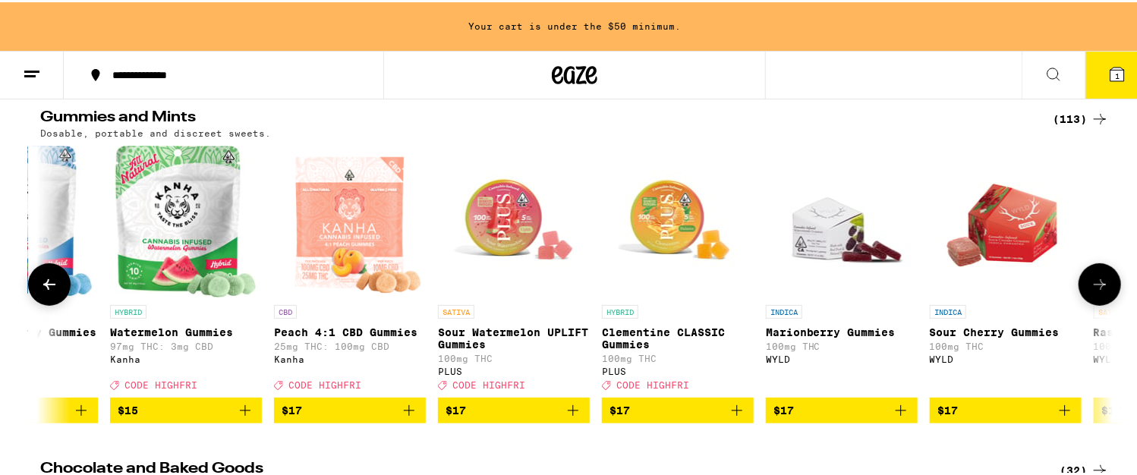
click at [1096, 288] on icon at bounding box center [1100, 282] width 12 height 11
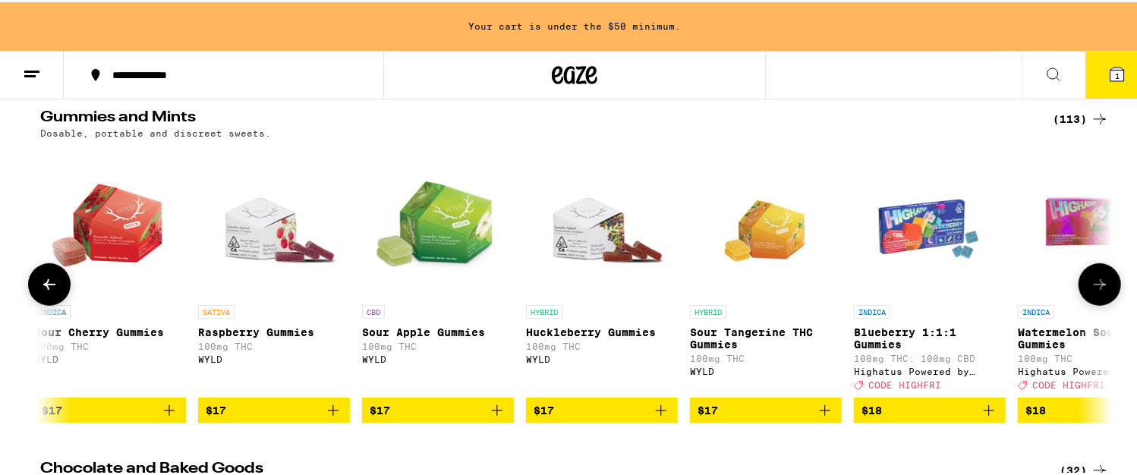
scroll to position [0, 7231]
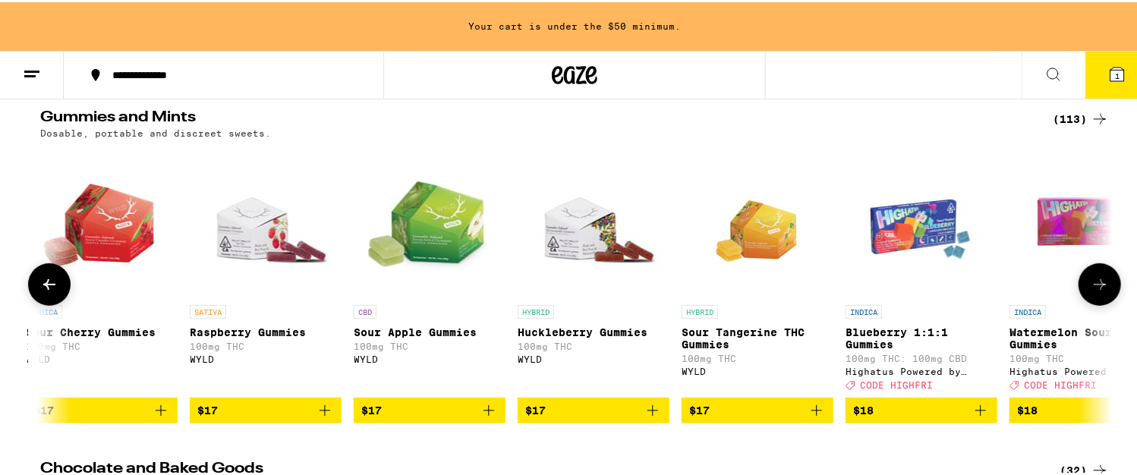
click at [1096, 288] on icon at bounding box center [1100, 282] width 12 height 11
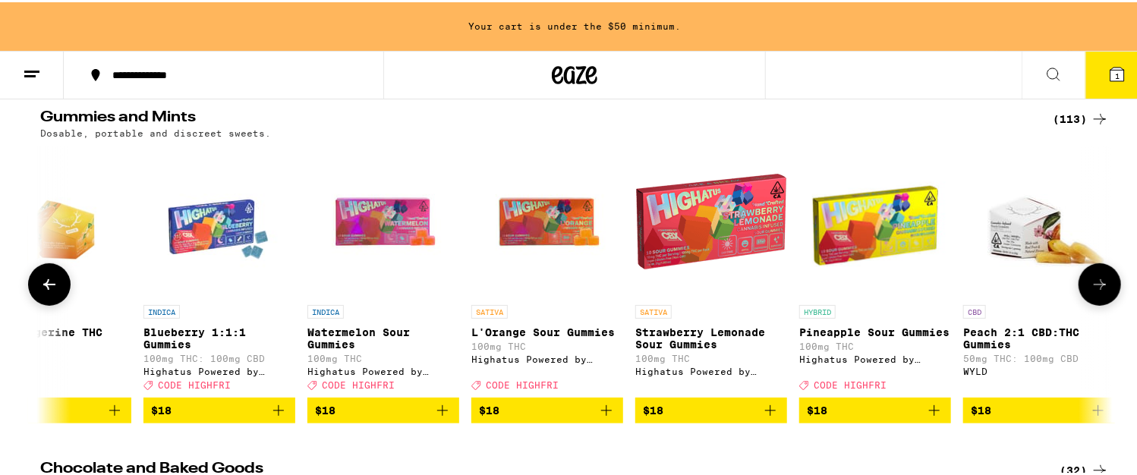
scroll to position [0, 8135]
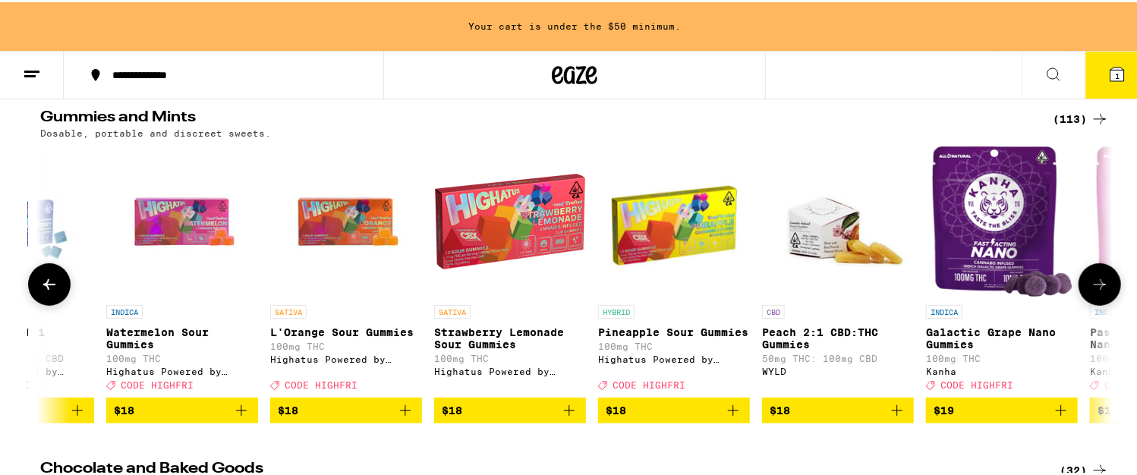
click at [1095, 288] on icon at bounding box center [1100, 282] width 12 height 11
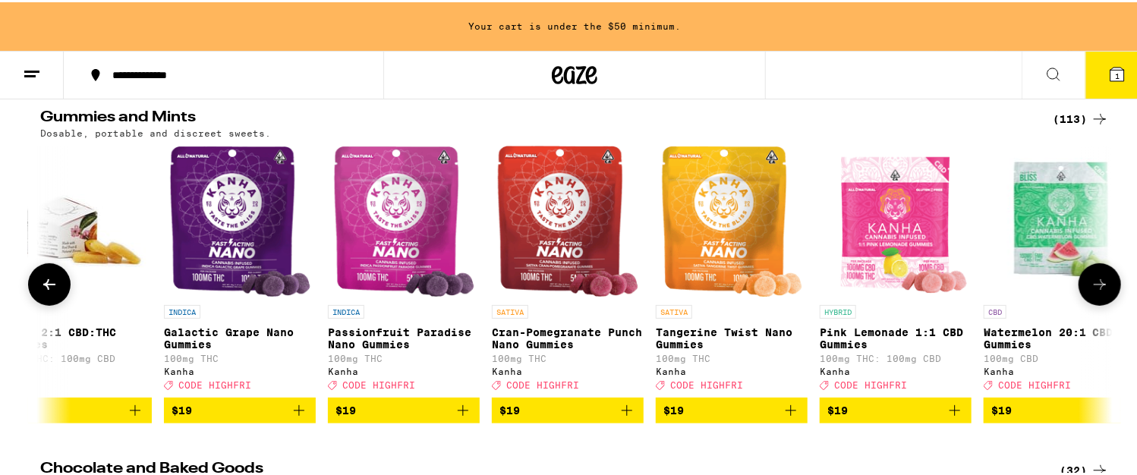
scroll to position [0, 9039]
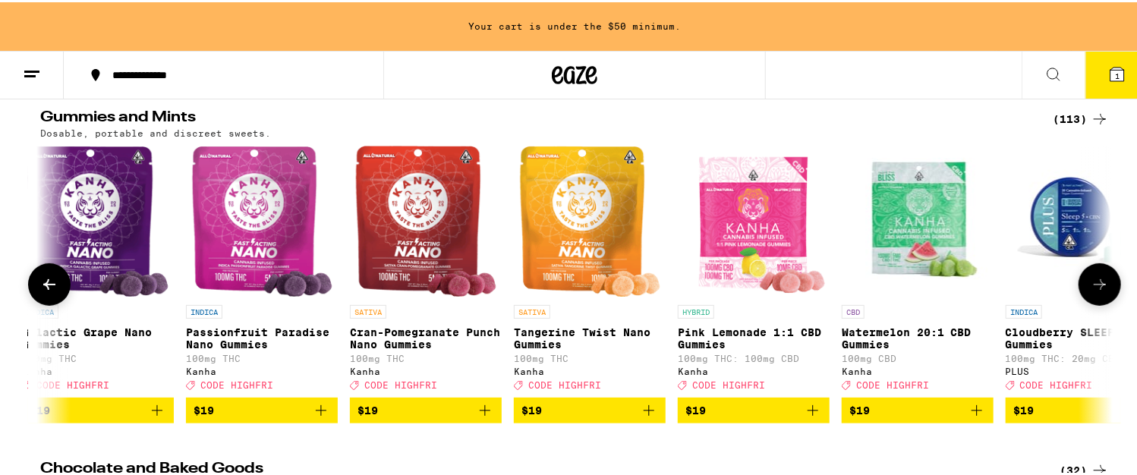
click at [1095, 288] on icon at bounding box center [1100, 282] width 12 height 11
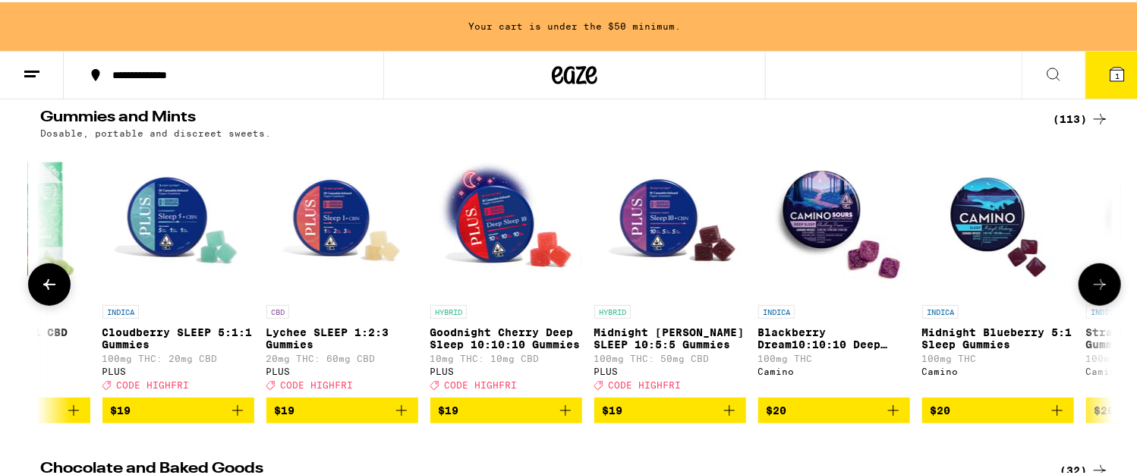
click at [1095, 288] on icon at bounding box center [1100, 282] width 12 height 11
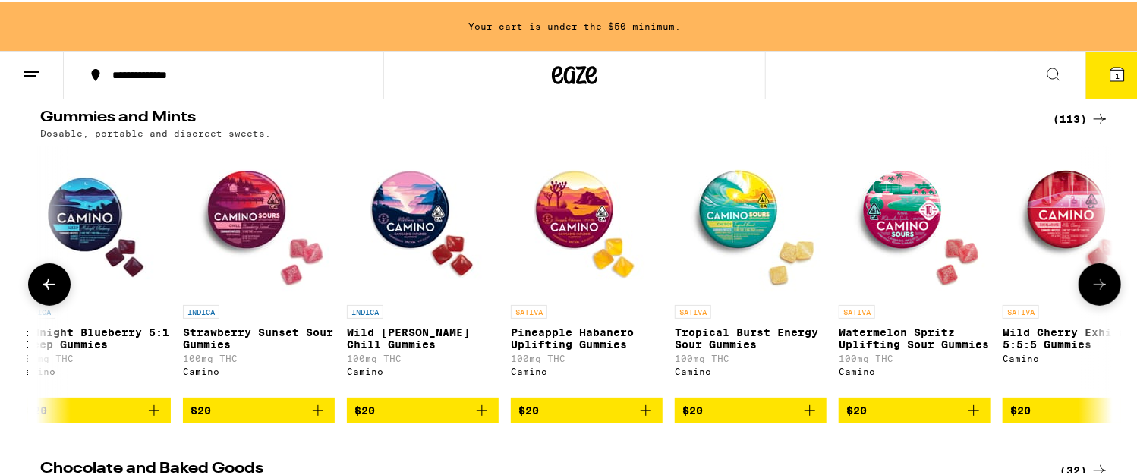
click at [1095, 288] on icon at bounding box center [1100, 282] width 12 height 11
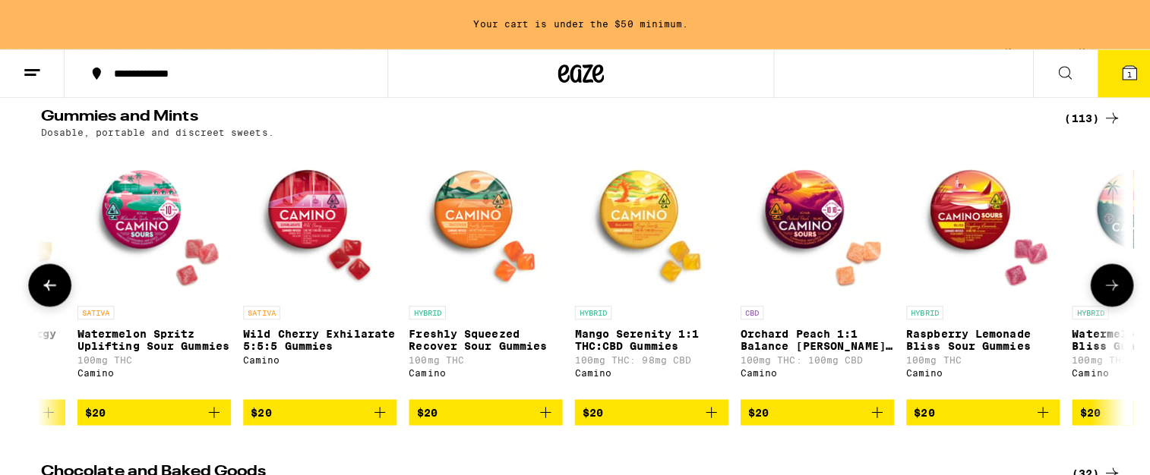
scroll to position [0, 11751]
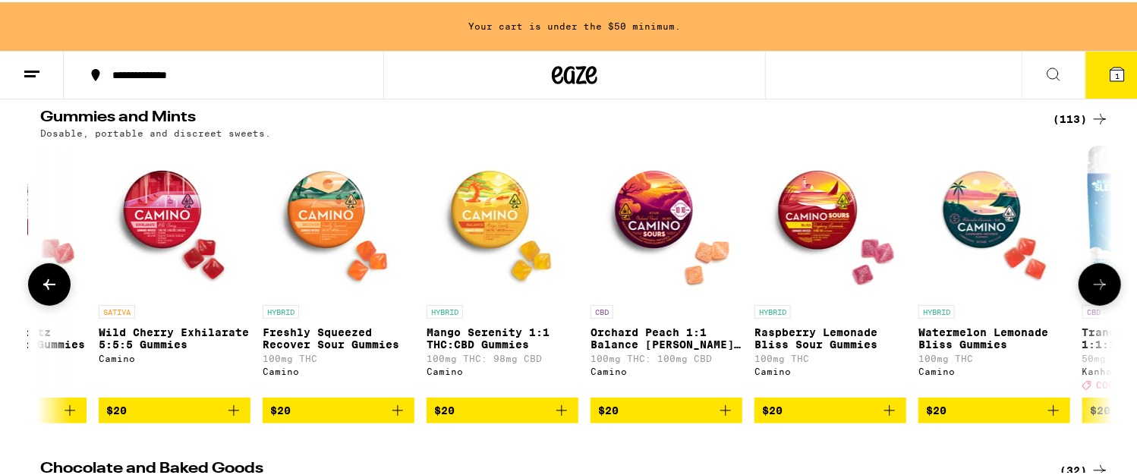
click at [1024, 413] on span "$20" at bounding box center [994, 408] width 137 height 18
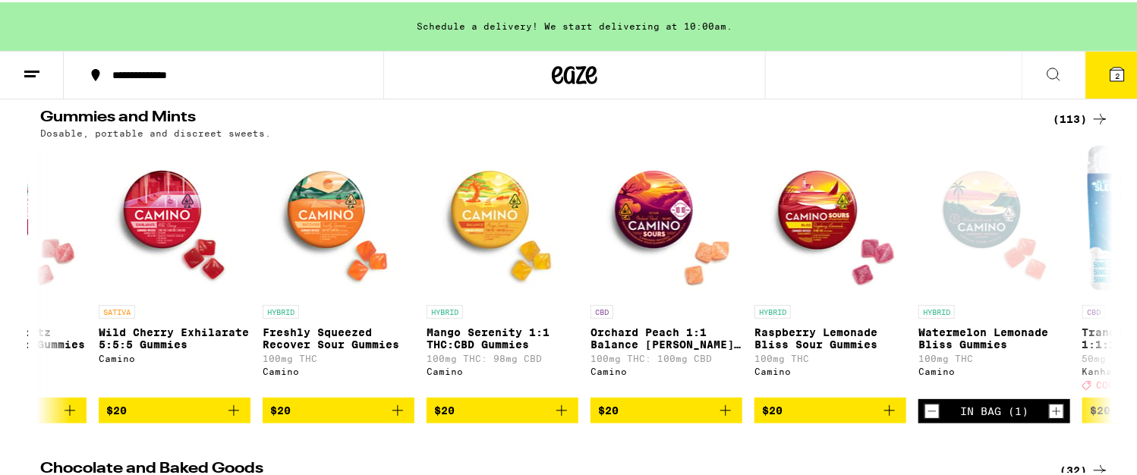
click at [1112, 73] on icon at bounding box center [1118, 72] width 14 height 14
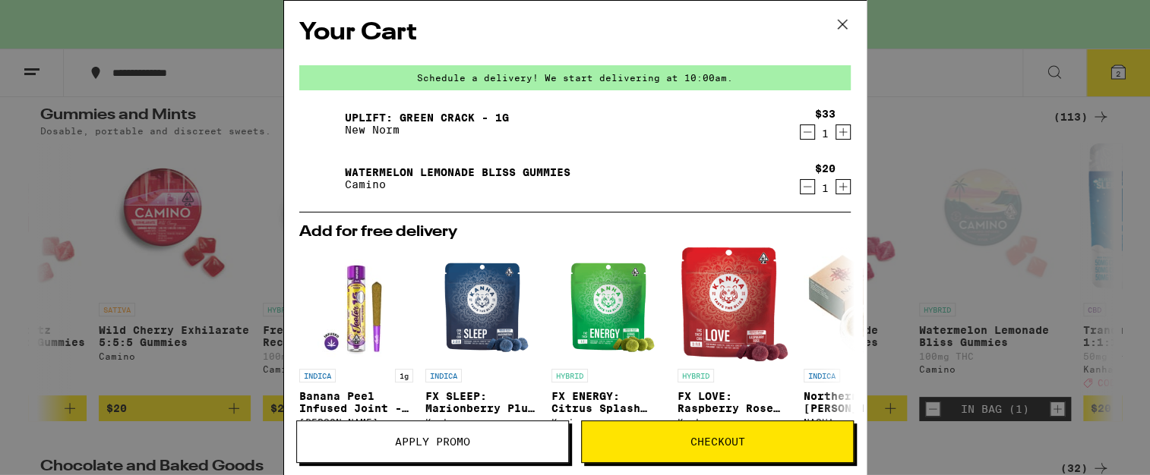
click at [526, 81] on div "Schedule a delivery! We start delivering at 10:00am." at bounding box center [574, 77] width 551 height 25
click at [525, 74] on div "Schedule a delivery! We start delivering at 10:00am." at bounding box center [574, 77] width 551 height 25
click at [589, 74] on div "Schedule a delivery! We start delivering at 10:00am." at bounding box center [574, 77] width 551 height 25
click at [648, 444] on span "Checkout" at bounding box center [717, 442] width 271 height 11
